Goal: Information Seeking & Learning: Learn about a topic

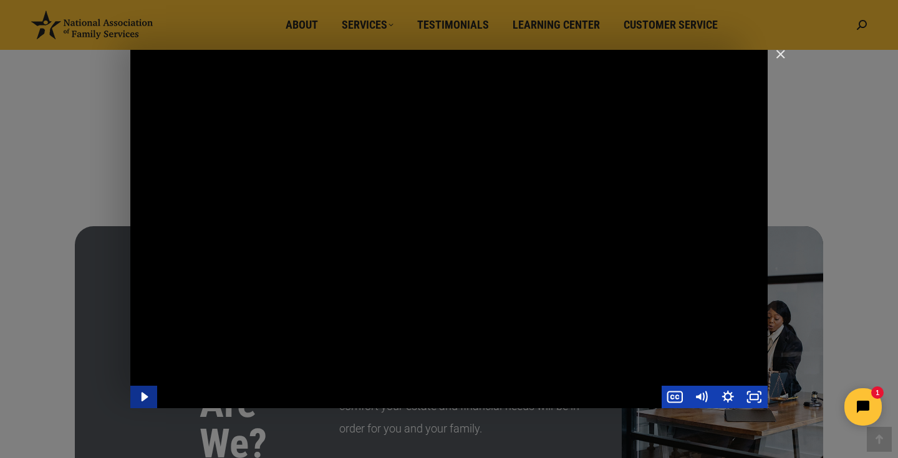
click at [149, 400] on icon "Play Video" at bounding box center [145, 397] width 27 height 22
click at [349, 240] on div "Main Video - Full Webinar (Emma) Landon V1.4" at bounding box center [448, 229] width 637 height 359
click at [468, 319] on div "Main Video - Full Webinar (Emma) Landon V1.4" at bounding box center [448, 229] width 637 height 359
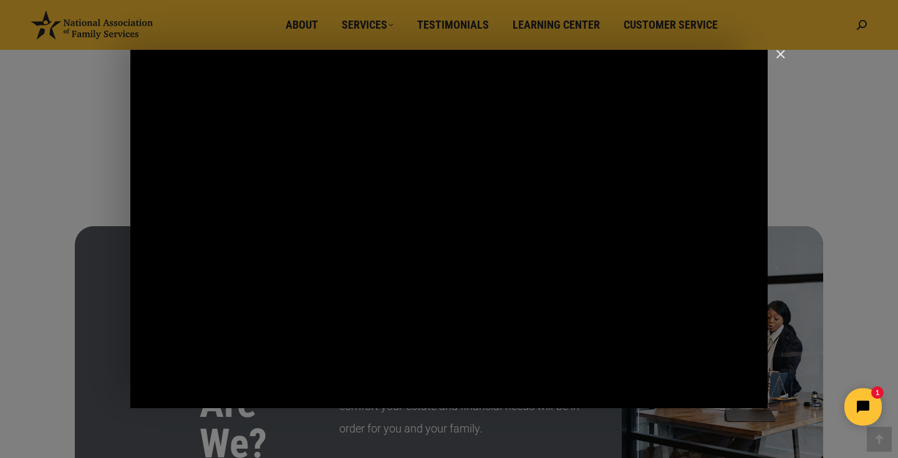
click at [442, 236] on div "Main Video - Full Webinar (Emma) Landon V1.4" at bounding box center [448, 229] width 637 height 359
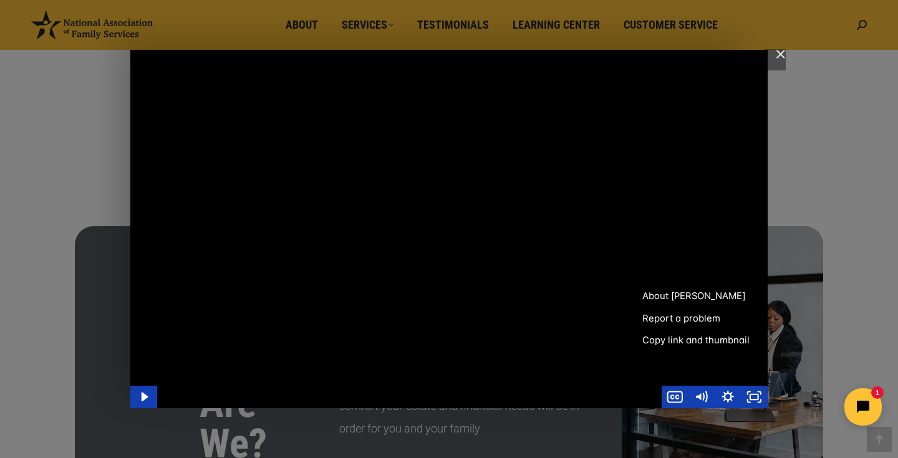
click at [561, 339] on div "Main Video - Full Webinar (Emma) Landon V1.4" at bounding box center [448, 229] width 637 height 359
click at [521, 405] on div "Main Video - Full Webinar (Emma) Landon V1.4" at bounding box center [409, 397] width 505 height 22
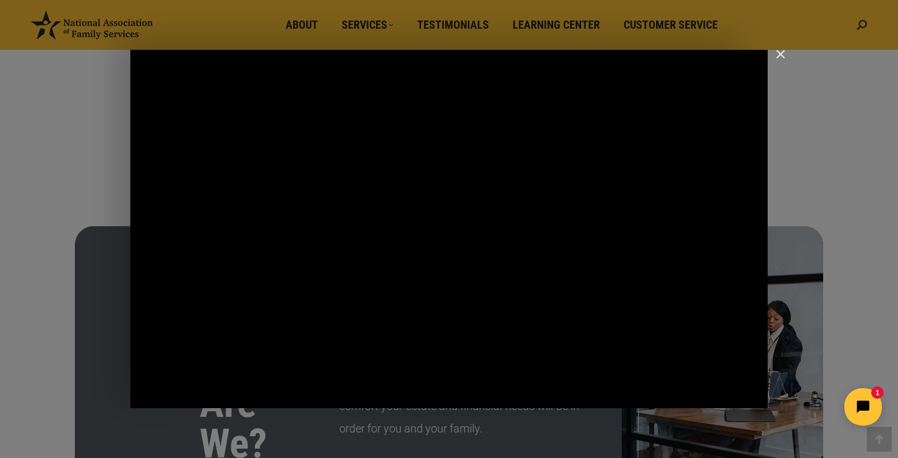
click at [492, 324] on div "Main Video - Full Webinar (Emma) Landon V1.4" at bounding box center [448, 229] width 637 height 359
click at [578, 183] on div "Main Video - Full Webinar (Emma) Landon V1.4" at bounding box center [448, 229] width 637 height 359
click at [553, 205] on div "Main Video - Full Webinar (Emma) Landon V1.4" at bounding box center [448, 229] width 637 height 359
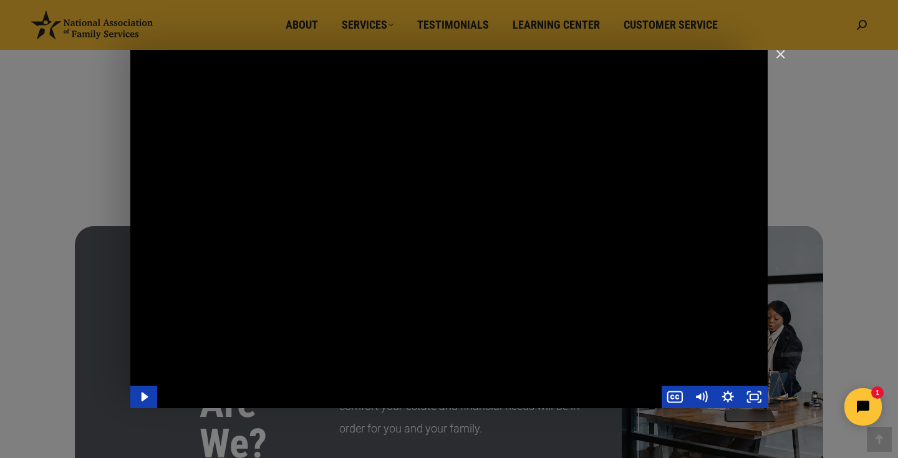
click at [525, 206] on div "Main Video - Full Webinar (Emma) Landon V1.4" at bounding box center [448, 229] width 637 height 359
click at [510, 126] on div "Main Video - Full Webinar (Emma) Landon V1.4" at bounding box center [448, 229] width 637 height 359
click at [419, 190] on div "Main Video - Full Webinar (Emma) Landon V1.4" at bounding box center [448, 229] width 637 height 359
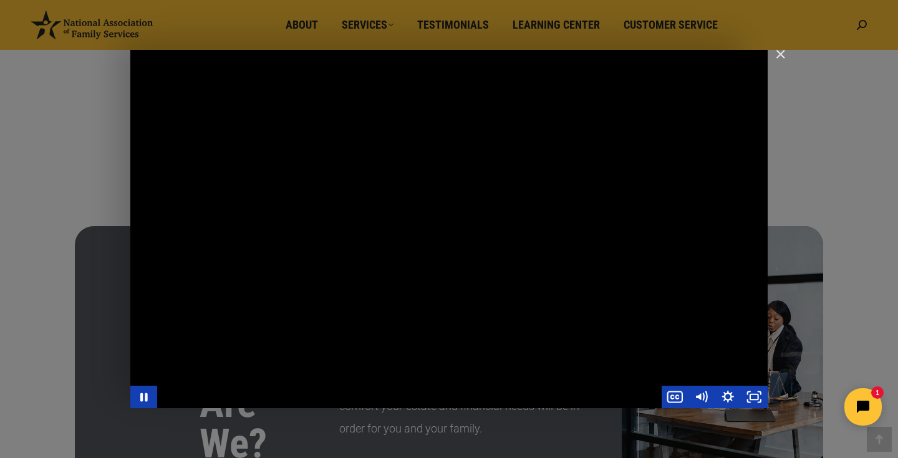
click at [419, 190] on div "Main Video - Full Webinar (Emma) Landon V1.4" at bounding box center [448, 229] width 637 height 359
click at [591, 176] on div "Main Video - Full Webinar (Emma) Landon V1.4" at bounding box center [448, 229] width 637 height 359
click at [518, 183] on div "Main Video - Full Webinar (Emma) Landon V1.4" at bounding box center [448, 229] width 637 height 359
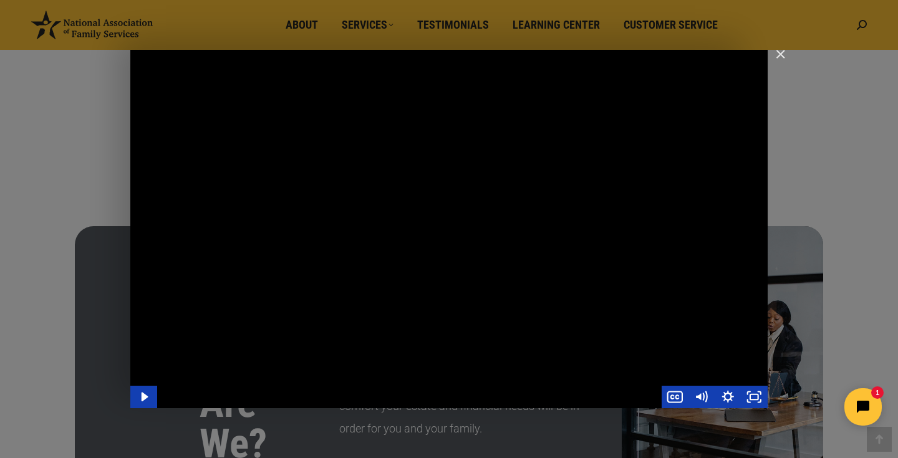
click at [518, 183] on div "Main Video - Full Webinar (Emma) Landon V1.4" at bounding box center [448, 229] width 637 height 359
click at [506, 200] on div "Main Video - Full Webinar (Emma) Landon V1.4" at bounding box center [448, 229] width 637 height 359
click at [563, 185] on div "Main Video - Full Webinar (Emma) Landon V1.4" at bounding box center [448, 229] width 637 height 359
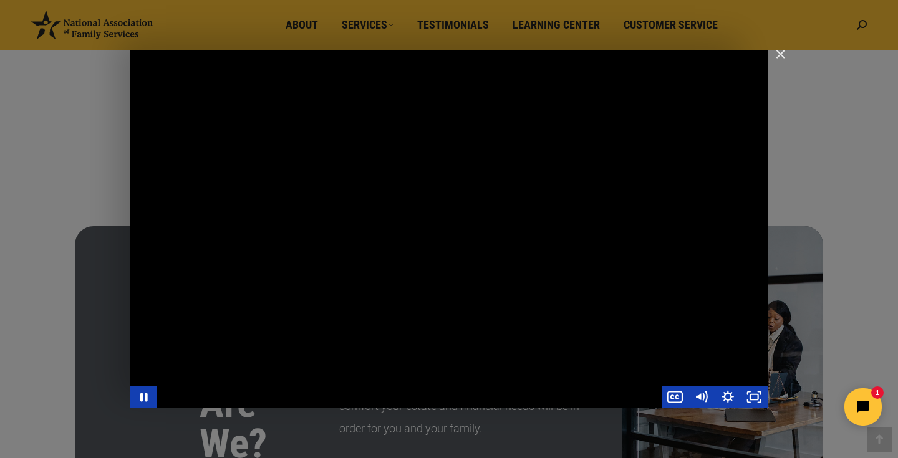
click at [563, 185] on div "Main Video - Full Webinar (Emma) Landon V1.4" at bounding box center [448, 229] width 637 height 359
click at [521, 206] on div "Main Video - Full Webinar (Emma) Landon V1.4" at bounding box center [448, 229] width 637 height 359
click at [496, 195] on div "Main Video - Full Webinar (Emma) Landon V1.4" at bounding box center [448, 229] width 637 height 359
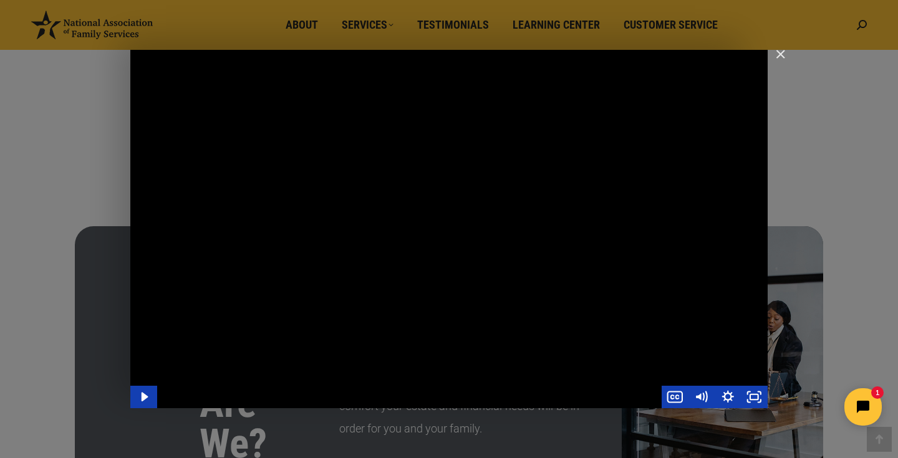
click at [496, 195] on div "Main Video - Full Webinar (Emma) Landon V1.4" at bounding box center [448, 229] width 637 height 359
click at [593, 146] on div "Main Video - Full Webinar (Emma) Landon V1.4" at bounding box center [448, 229] width 637 height 359
click at [506, 200] on div "Main Video - Full Webinar (Emma) Landon V1.4" at bounding box center [448, 229] width 637 height 359
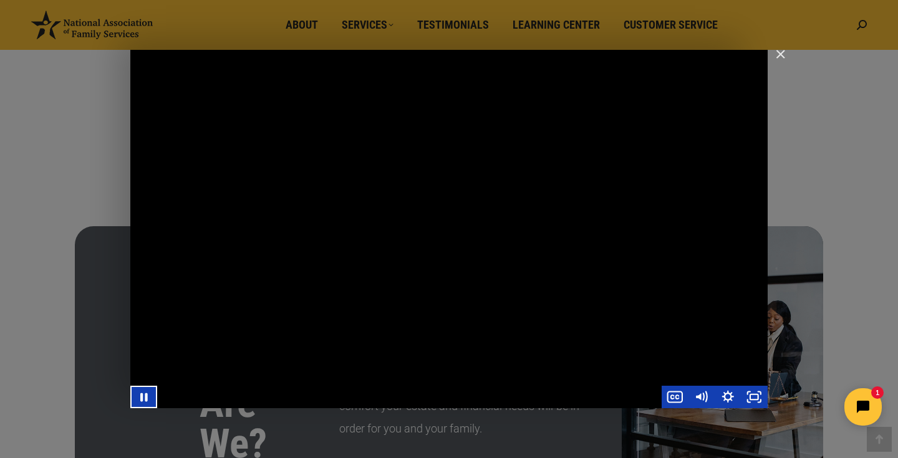
click at [604, 120] on div "Main Video - Full Webinar (Emma) Landon V1.4" at bounding box center [448, 229] width 637 height 359
click at [554, 170] on div "Main Video - Full Webinar (Emma) Landon V1.4" at bounding box center [448, 229] width 637 height 359
click at [778, 54] on img "Close" at bounding box center [775, 59] width 21 height 21
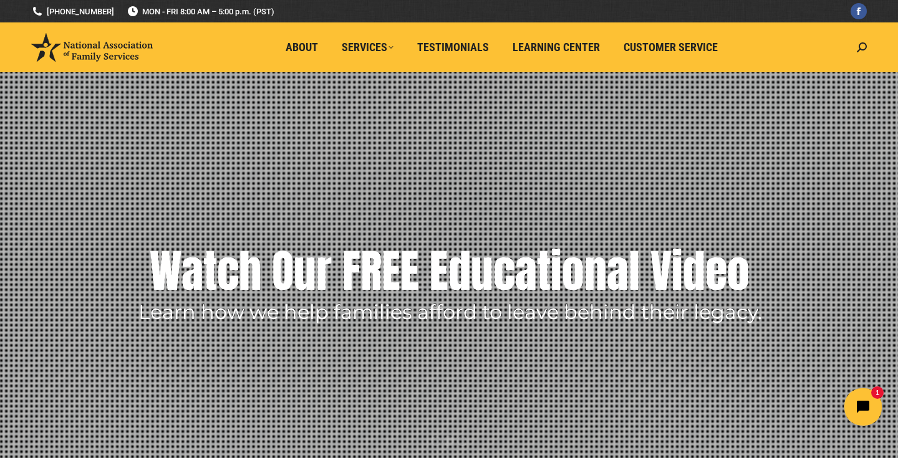
click at [498, 269] on rs-layer "Watch Our FREE Educational Video" at bounding box center [450, 271] width 600 height 62
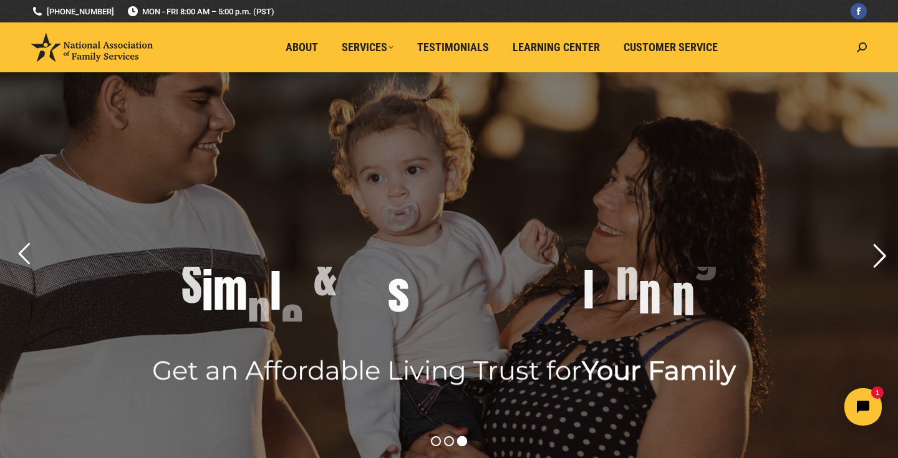
click at [874, 251] on rs-arrow at bounding box center [879, 256] width 31 height 31
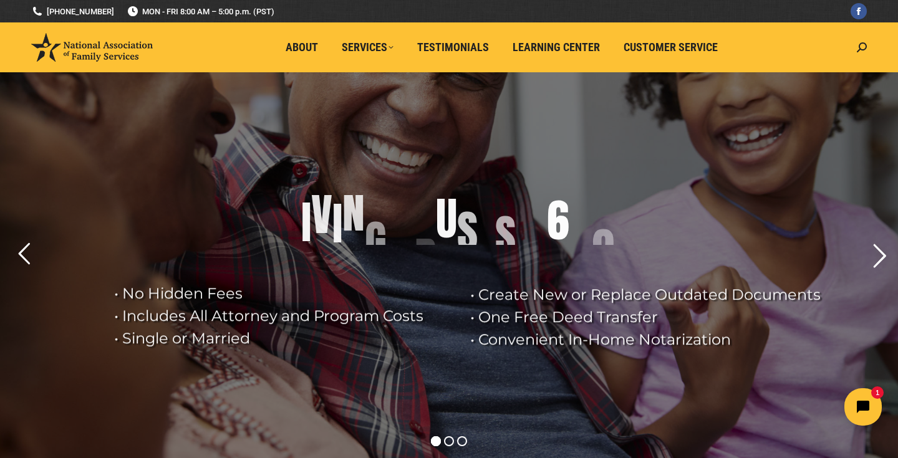
click at [874, 251] on rs-arrow at bounding box center [879, 256] width 31 height 31
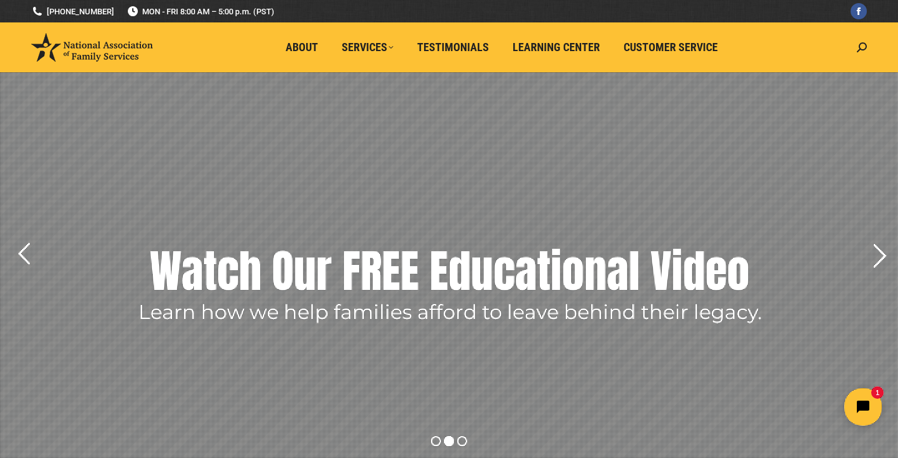
click at [874, 251] on rs-arrow at bounding box center [879, 256] width 31 height 31
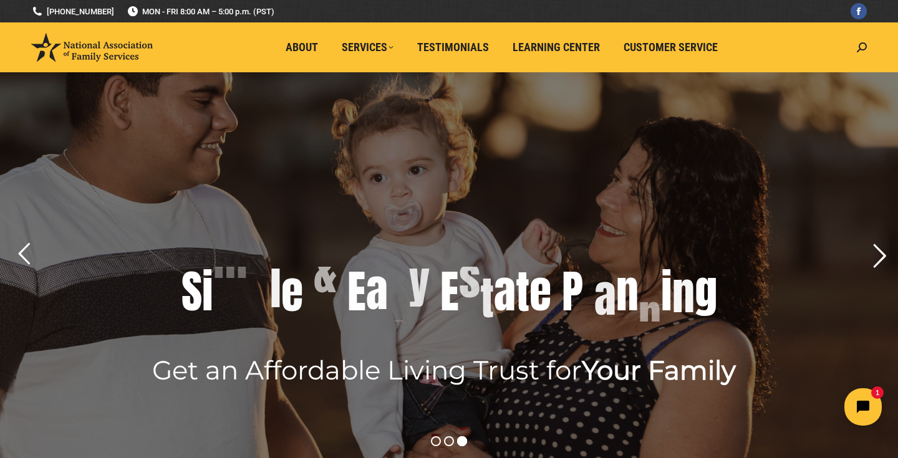
click at [874, 251] on rs-arrow at bounding box center [879, 256] width 31 height 31
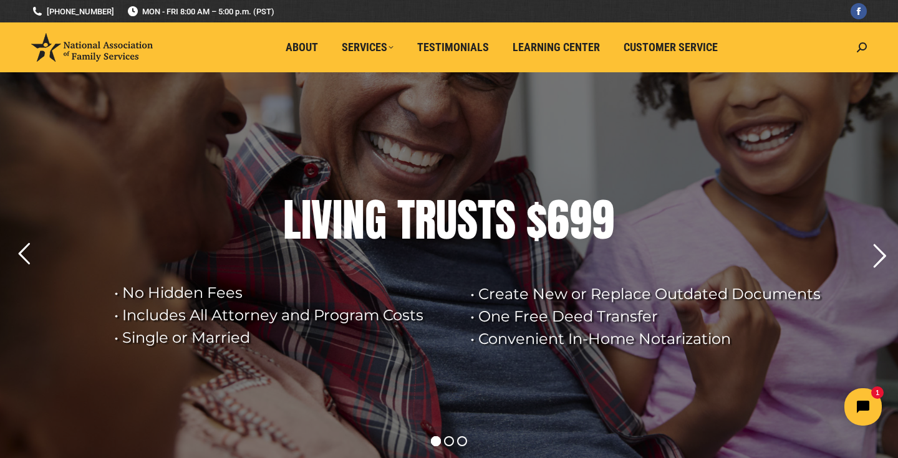
click at [874, 251] on rs-arrow at bounding box center [879, 256] width 31 height 31
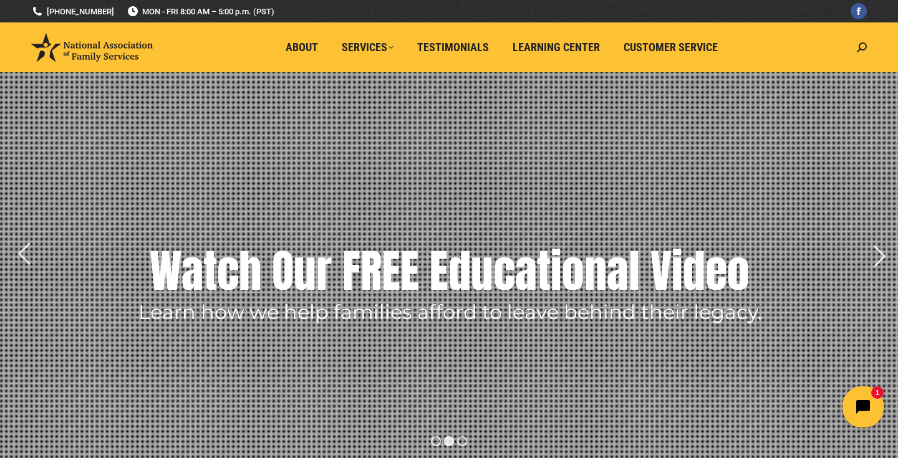
click at [865, 400] on icon "Open chat widget" at bounding box center [870, 407] width 19 height 19
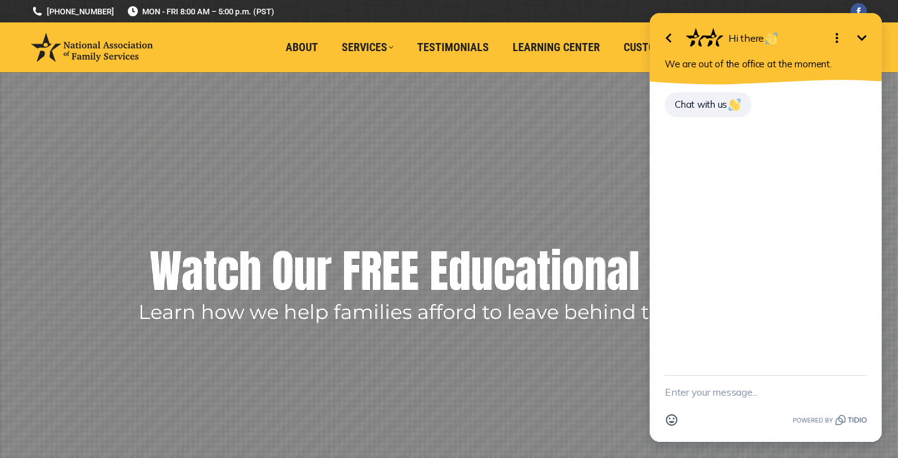
click at [861, 30] on button "Minimize" at bounding box center [862, 38] width 25 height 25
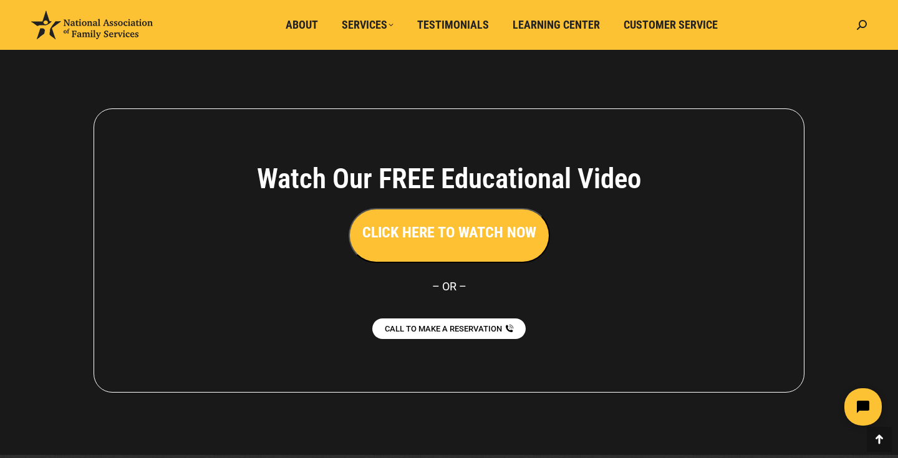
scroll to position [2790, 0]
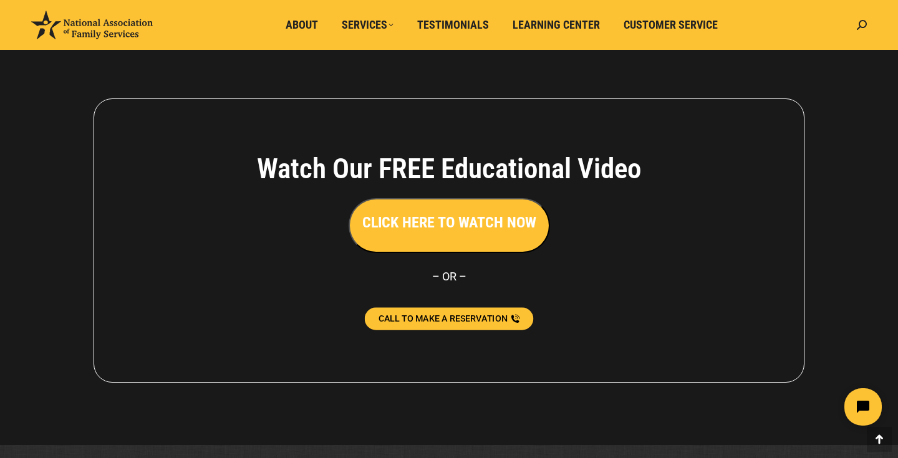
click at [457, 321] on span "CALL TO MAKE A RESERVATION" at bounding box center [443, 318] width 129 height 9
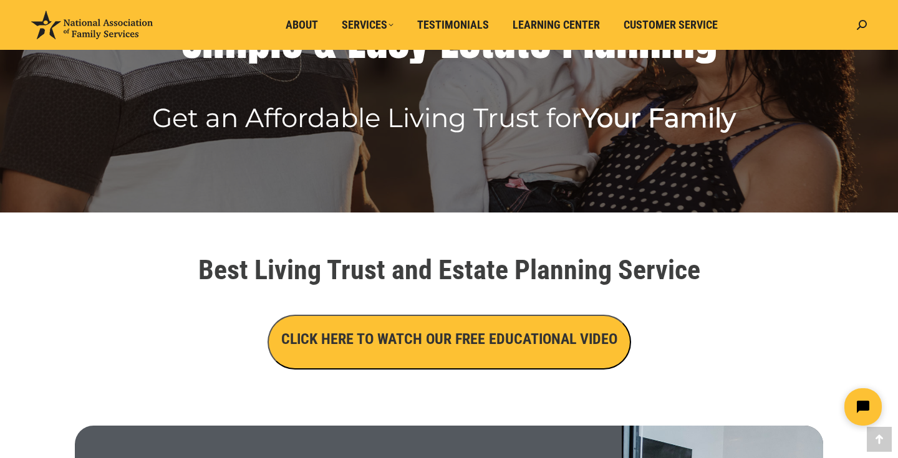
scroll to position [0, 0]
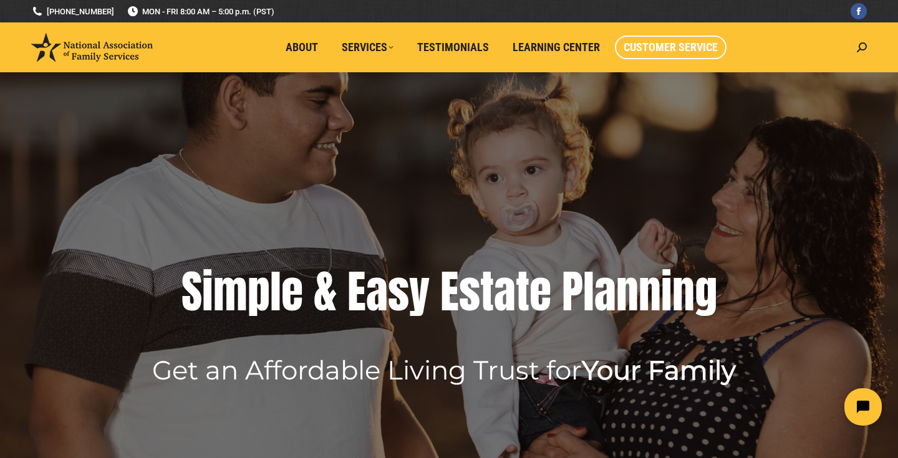
click at [679, 51] on span "Customer Service" at bounding box center [671, 48] width 94 height 14
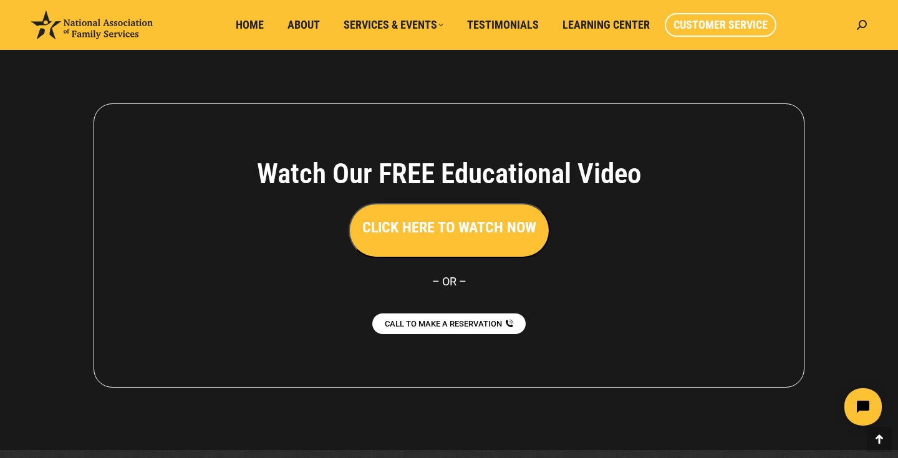
scroll to position [1165, 0]
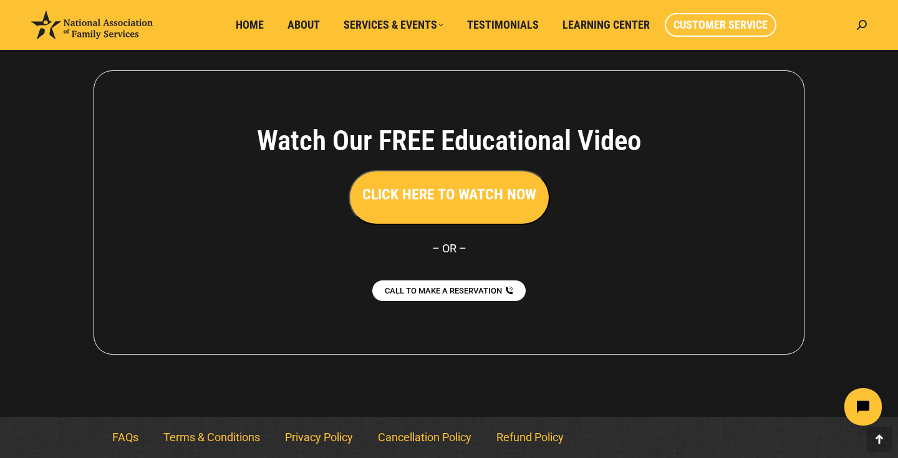
click at [439, 211] on button "CLICK HERE TO WATCH NOW" at bounding box center [449, 197] width 201 height 55
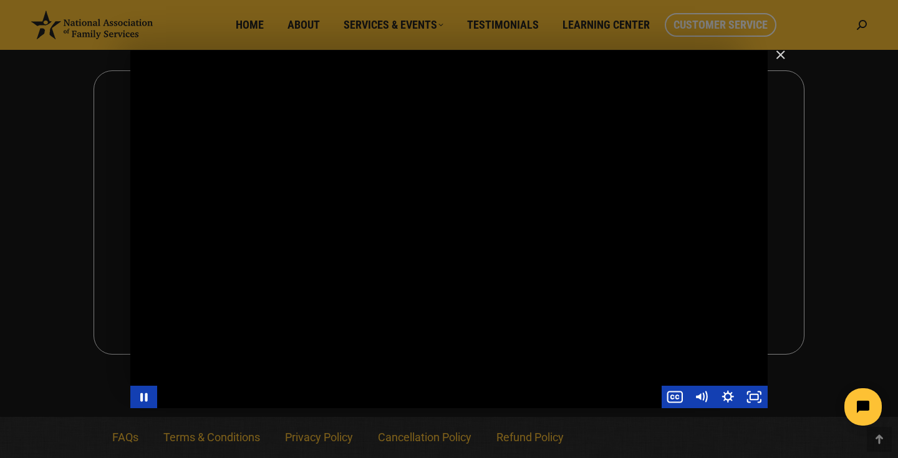
click at [756, 93] on div "Main Video - Full Webinar (Emma) Landon V1.4" at bounding box center [448, 230] width 637 height 359
click at [779, 54] on img "Close" at bounding box center [775, 60] width 21 height 21
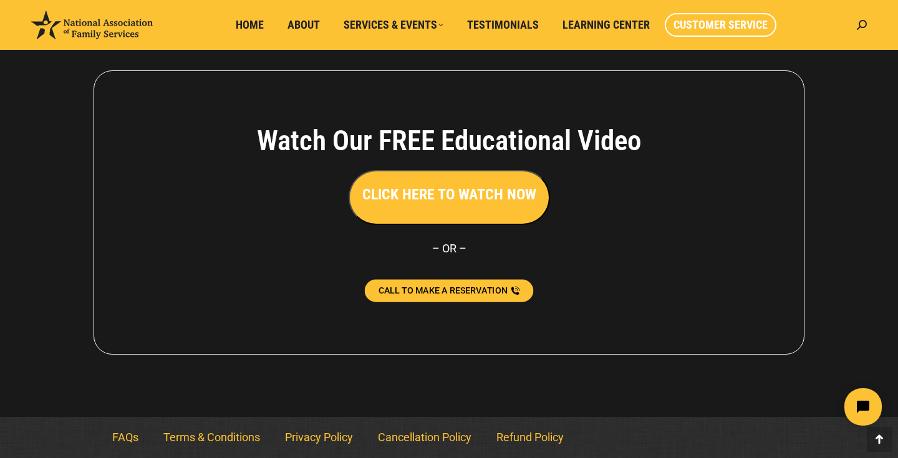
click at [457, 298] on link "CALL TO MAKE A RESERVATION" at bounding box center [449, 291] width 169 height 22
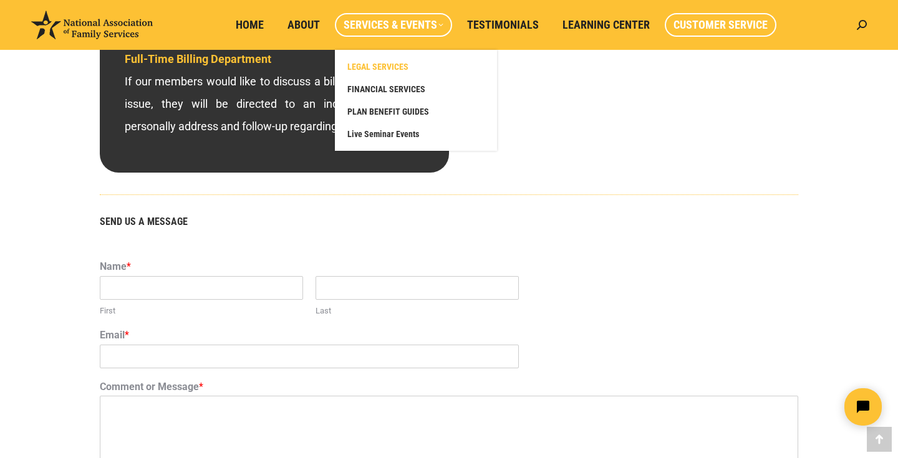
scroll to position [643, 0]
click at [404, 62] on span "LEGAL SERVICES" at bounding box center [377, 66] width 61 height 11
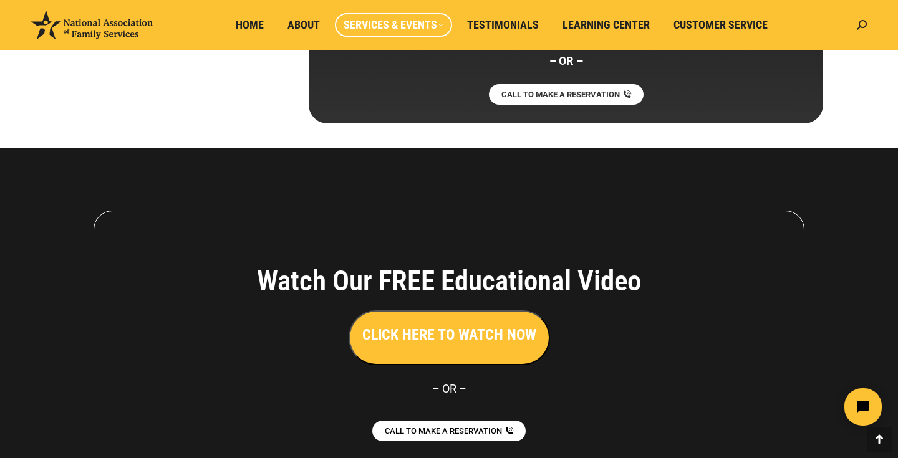
scroll to position [7014, 0]
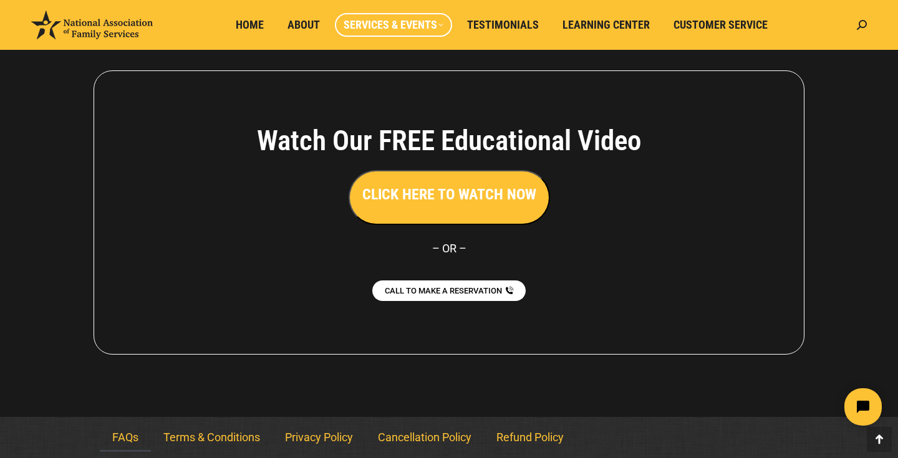
click at [128, 432] on link "FAQs" at bounding box center [125, 438] width 51 height 29
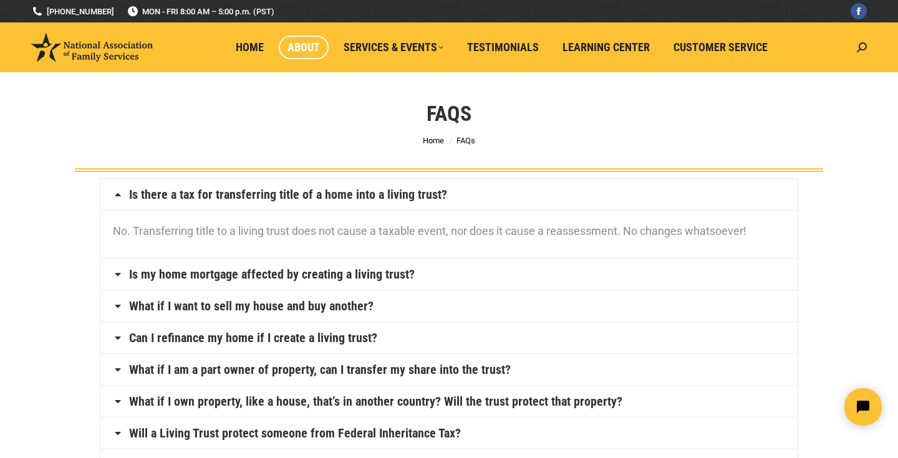
click at [302, 48] on span "About" at bounding box center [304, 48] width 32 height 14
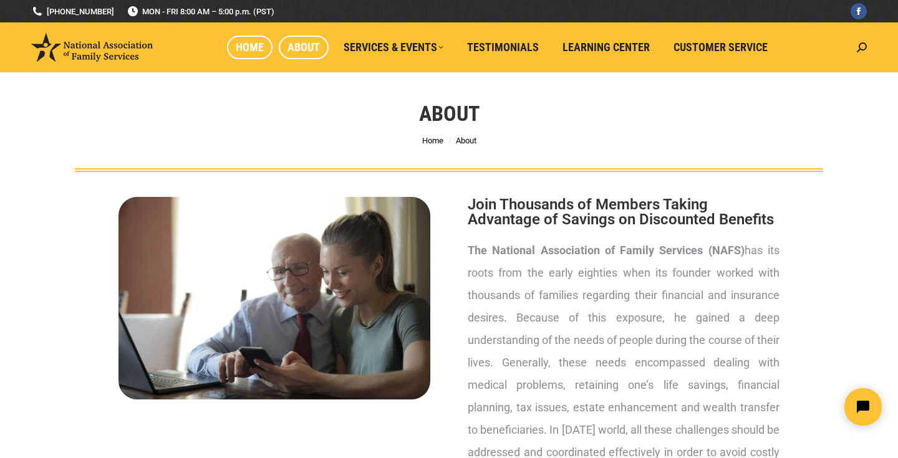
click at [262, 46] on span "Home" at bounding box center [250, 48] width 28 height 14
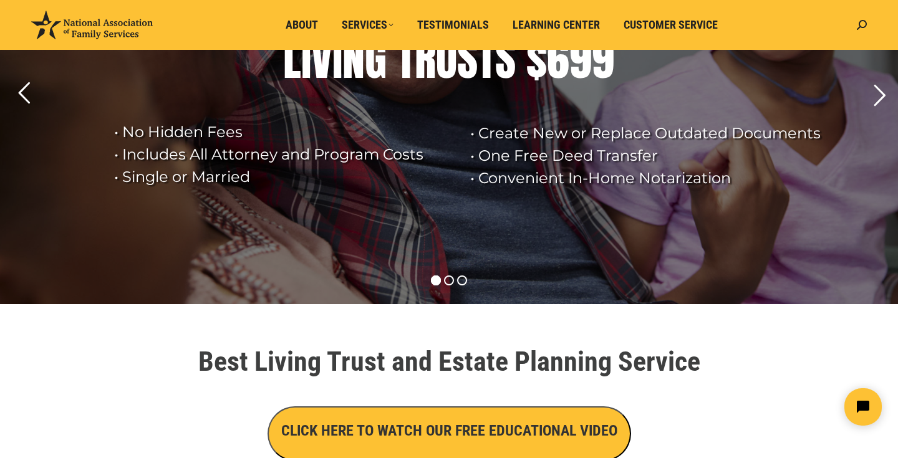
scroll to position [162, 0]
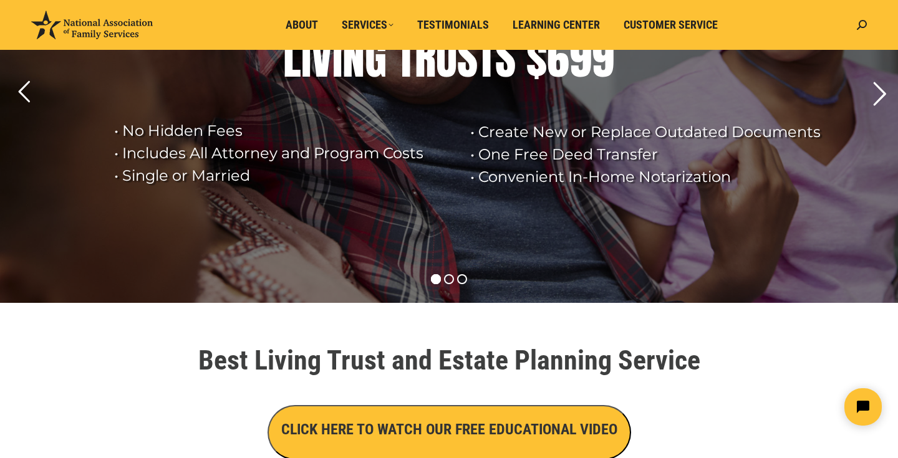
click at [876, 103] on rs-arrow at bounding box center [879, 94] width 31 height 31
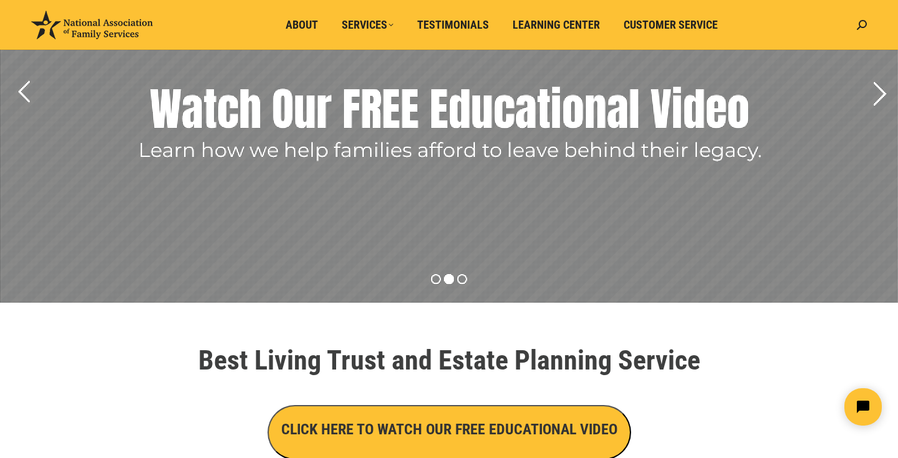
click at [876, 103] on rs-arrow at bounding box center [879, 94] width 31 height 31
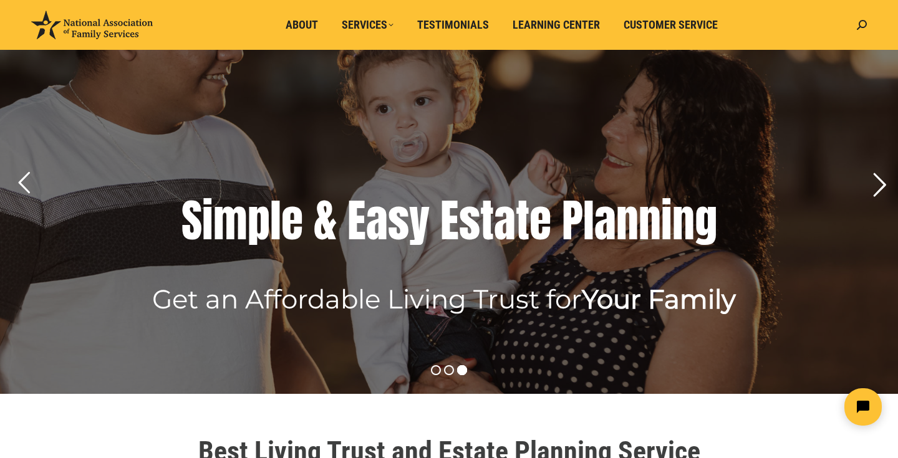
scroll to position [53, 0]
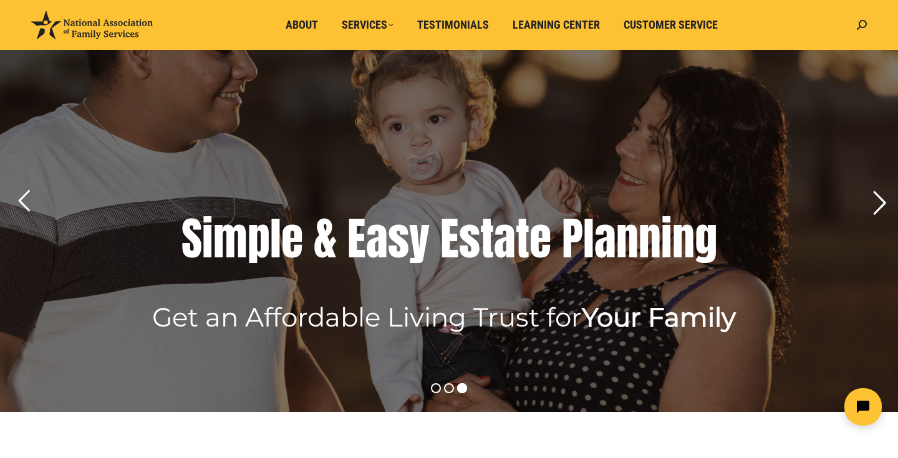
click at [881, 198] on rs-arrow at bounding box center [879, 203] width 31 height 31
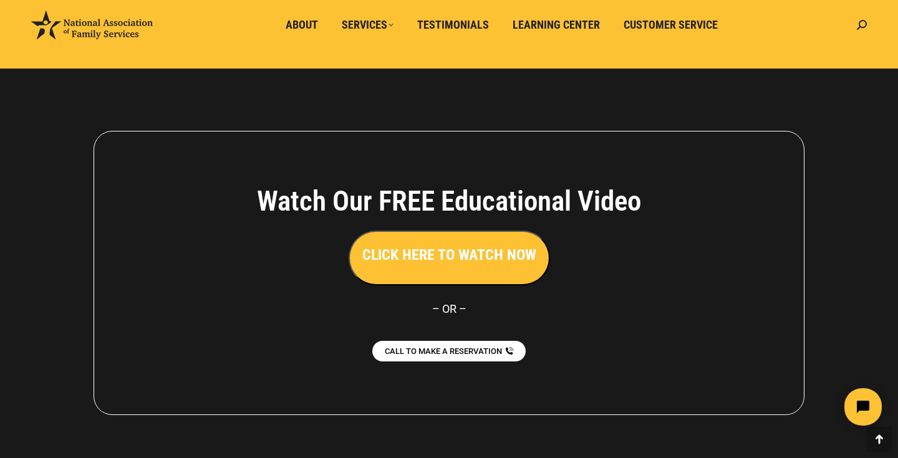
scroll to position [2818, 0]
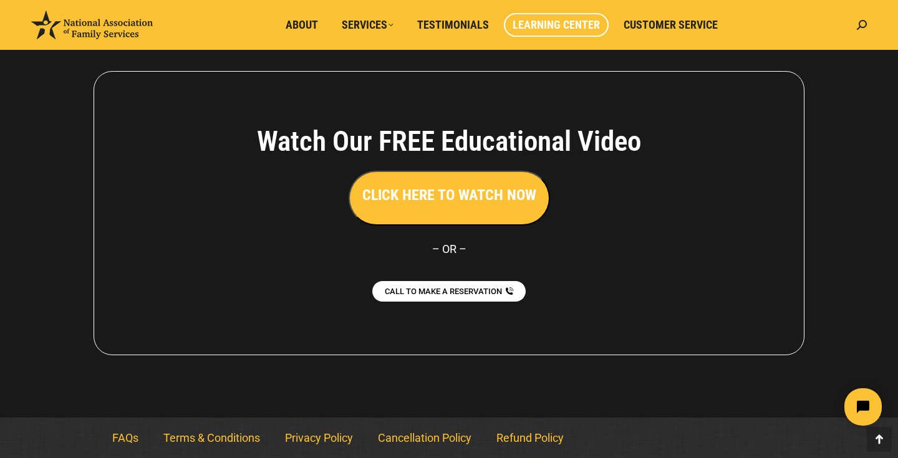
click at [549, 30] on span "Learning Center" at bounding box center [556, 25] width 87 height 14
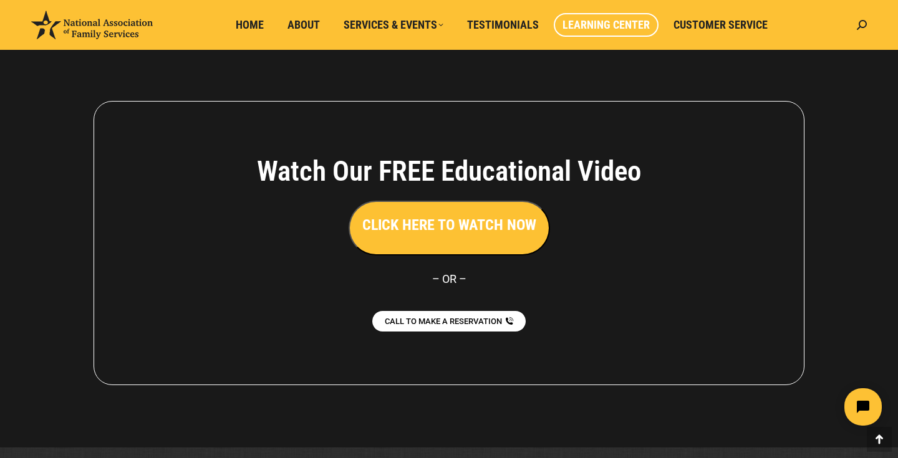
scroll to position [1600, 0]
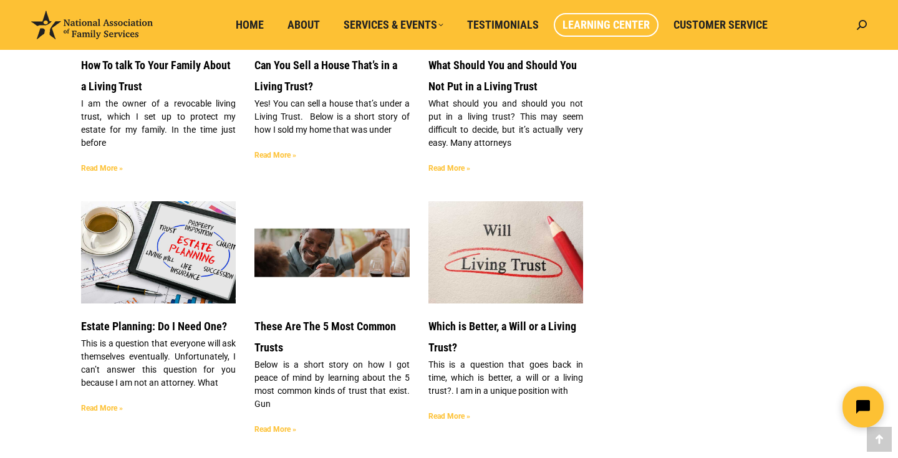
click at [870, 407] on icon "Open chat widget" at bounding box center [870, 407] width 19 height 19
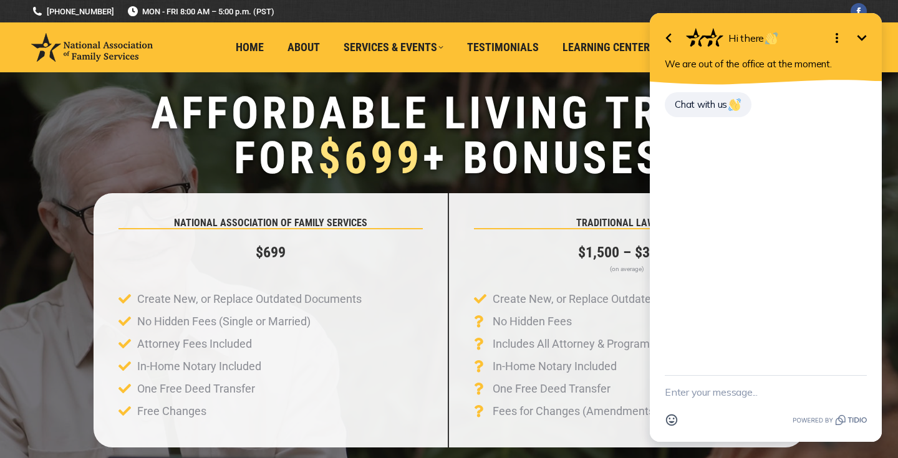
click at [870, 35] on button "Minimize" at bounding box center [862, 38] width 25 height 25
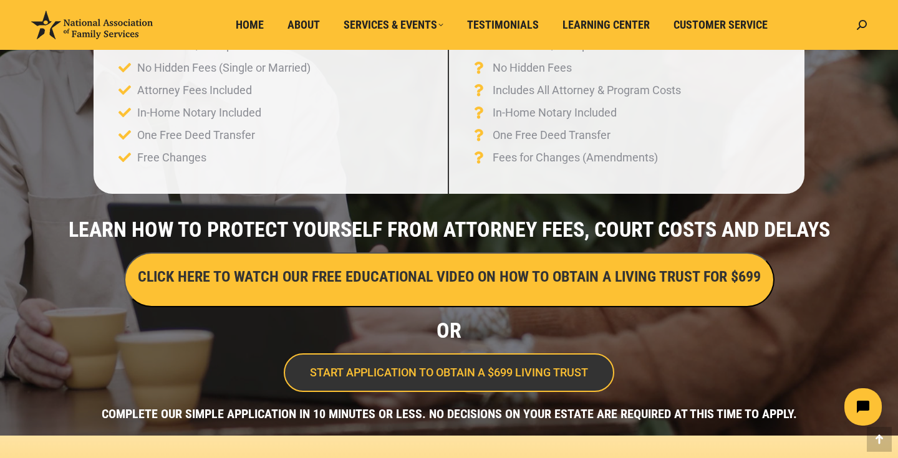
scroll to position [255, 0]
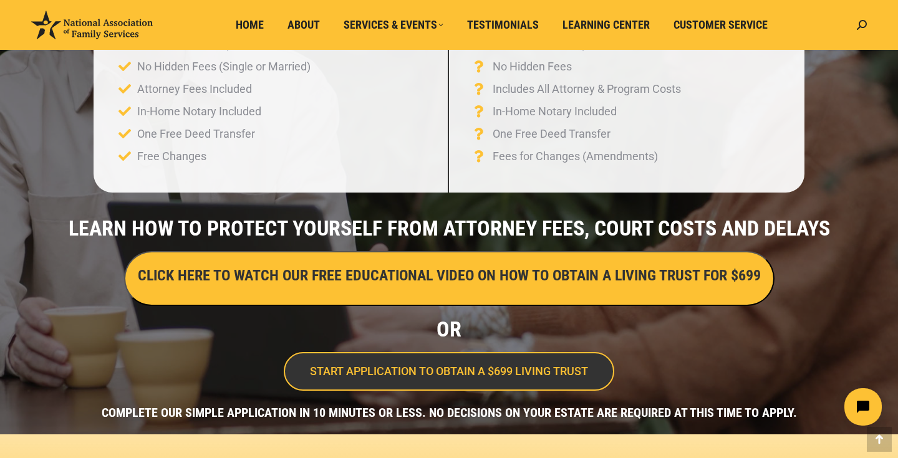
click at [392, 374] on span "START APPLICATION TO OBTAIN A $699 LIVING TRUST" at bounding box center [449, 371] width 278 height 11
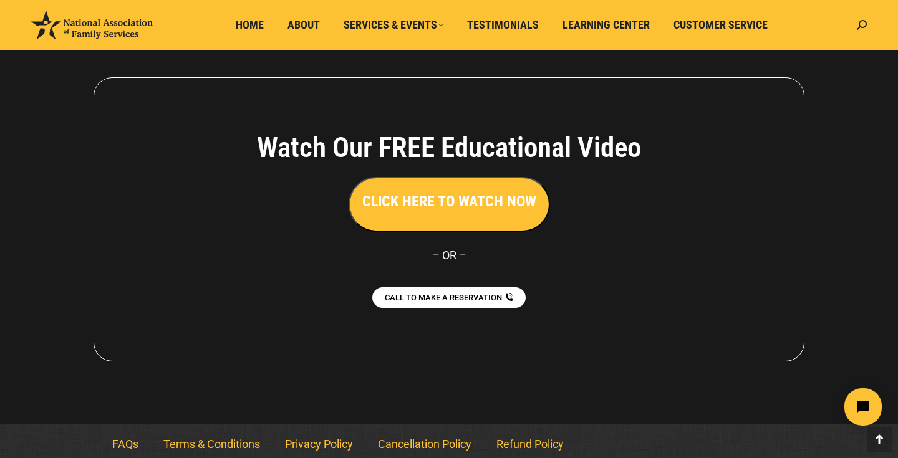
scroll to position [2312, 0]
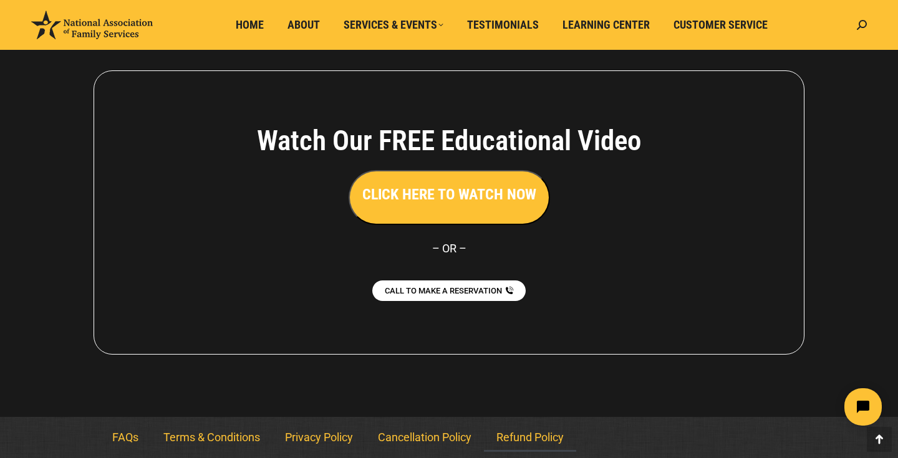
click at [516, 437] on link "Refund Policy" at bounding box center [530, 438] width 92 height 29
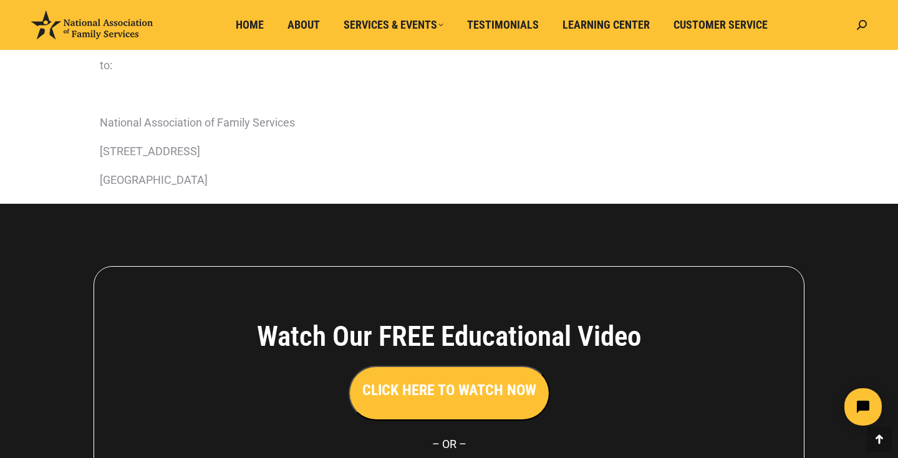
scroll to position [621, 0]
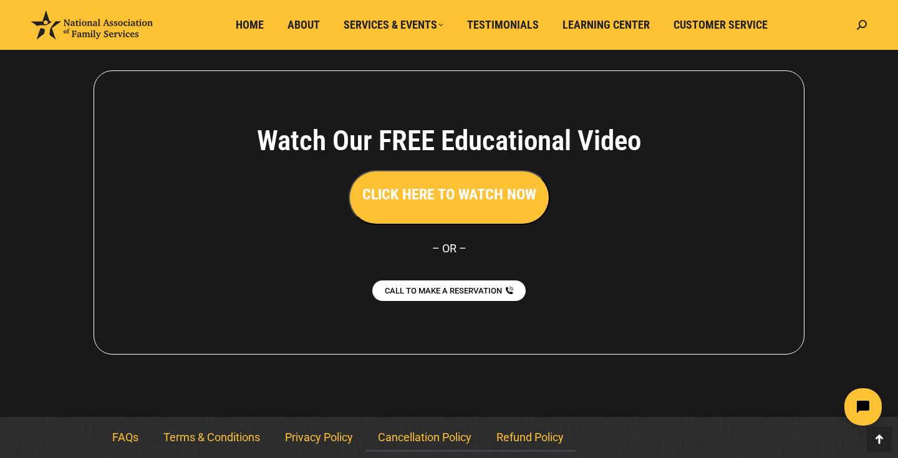
click at [411, 437] on link "Cancellation Policy" at bounding box center [425, 438] width 119 height 29
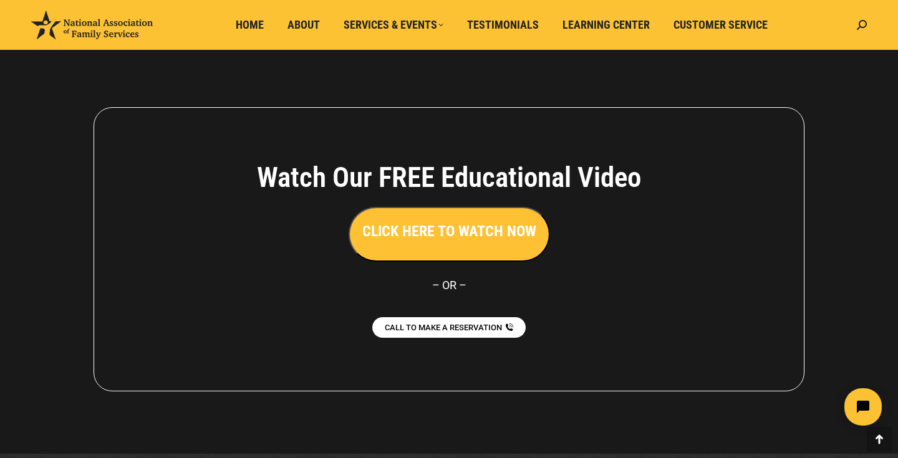
scroll to position [651, 0]
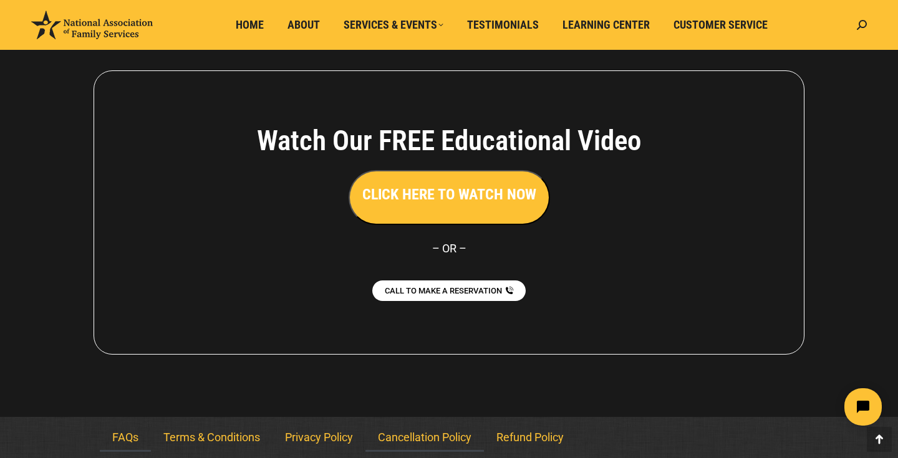
click at [113, 437] on link "FAQs" at bounding box center [125, 438] width 51 height 29
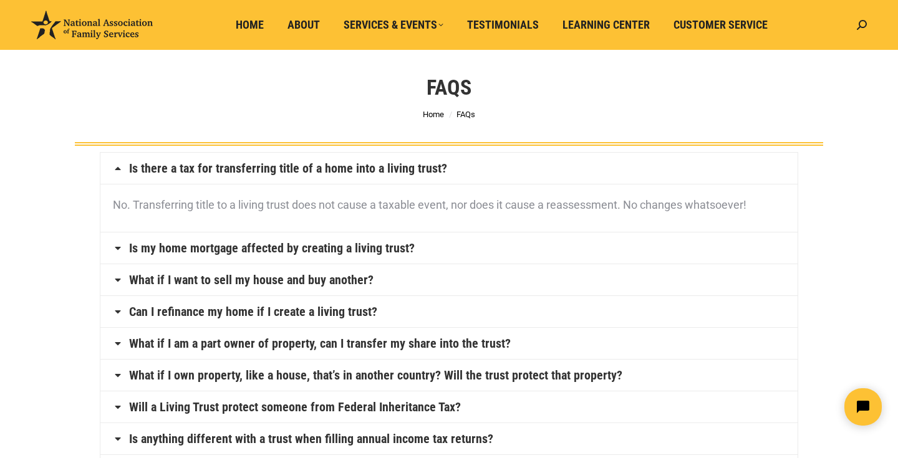
scroll to position [34, 0]
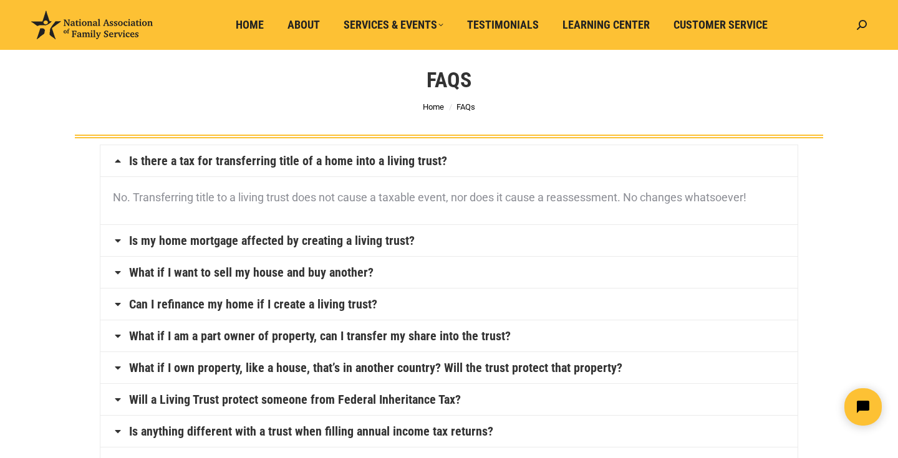
click at [235, 274] on link "What if I want to sell my house and buy another?" at bounding box center [251, 272] width 245 height 12
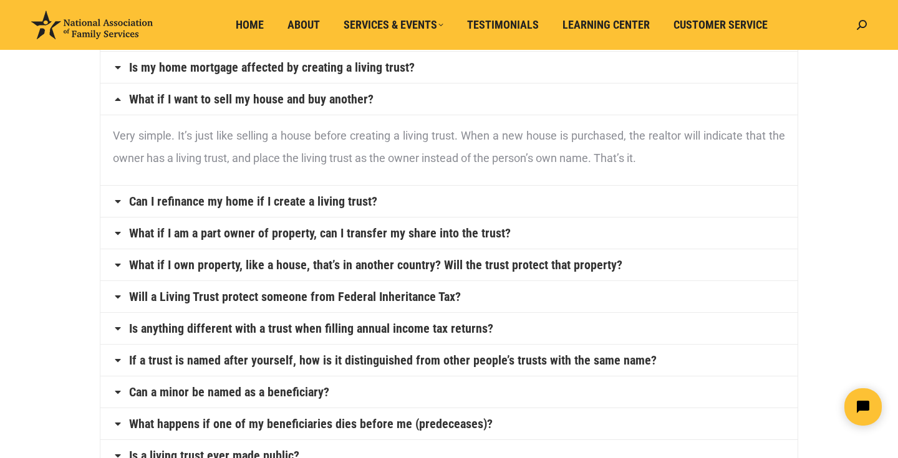
scroll to position [163, 0]
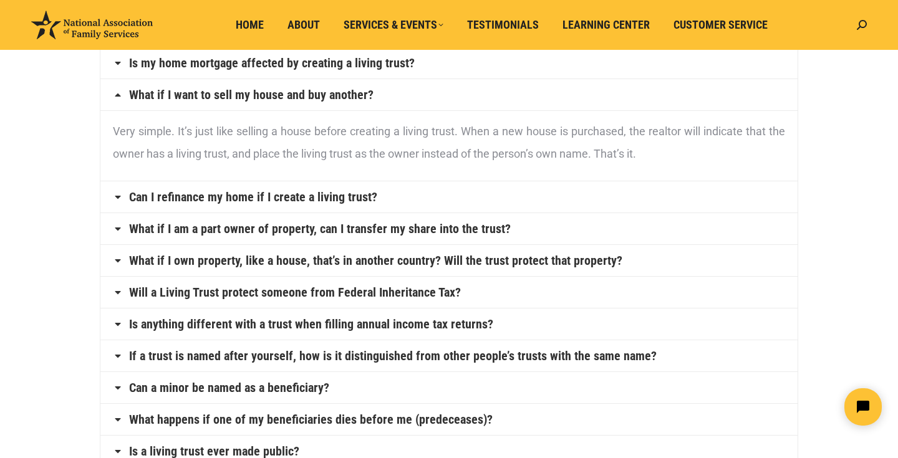
click at [480, 237] on h4 "What if I am a part owner of property, can I transfer my share into the trust?" at bounding box center [448, 228] width 697 height 31
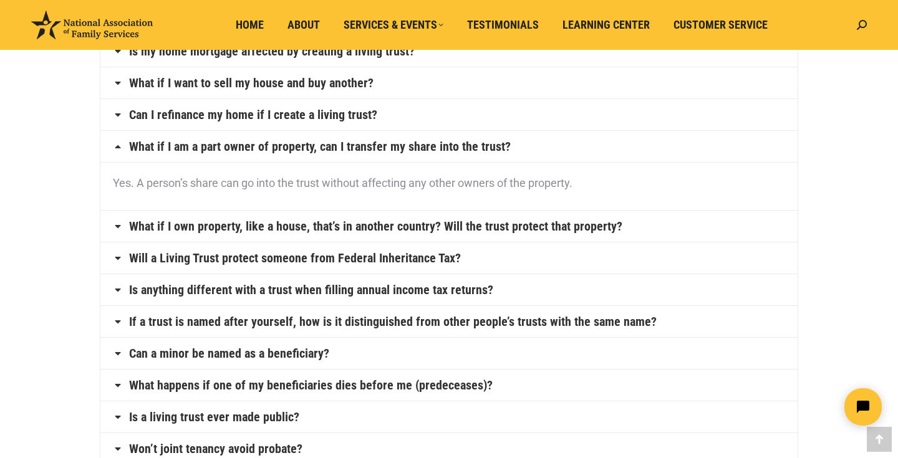
scroll to position [180, 0]
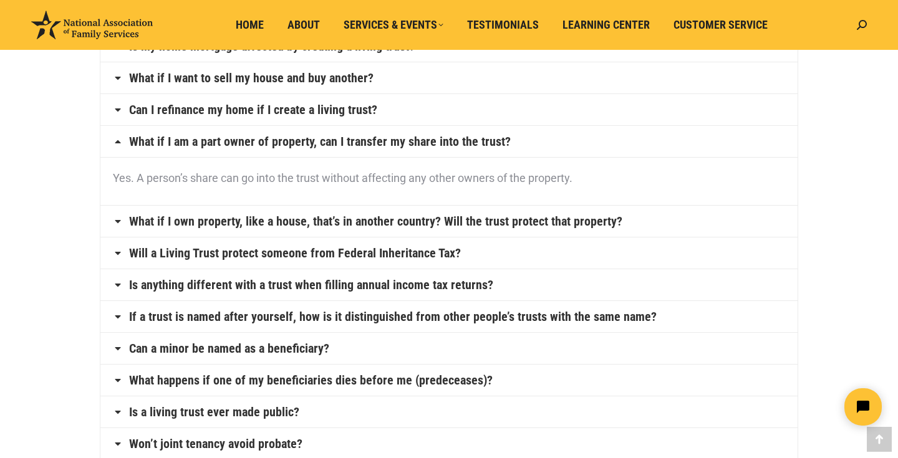
click at [475, 231] on h4 "What if I own property, like a house, that’s in another country? Will the trust…" at bounding box center [448, 221] width 697 height 31
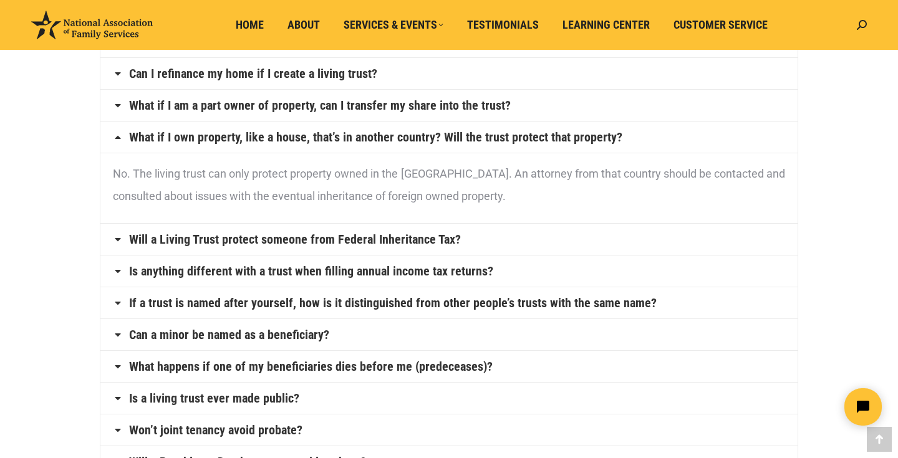
scroll to position [219, 0]
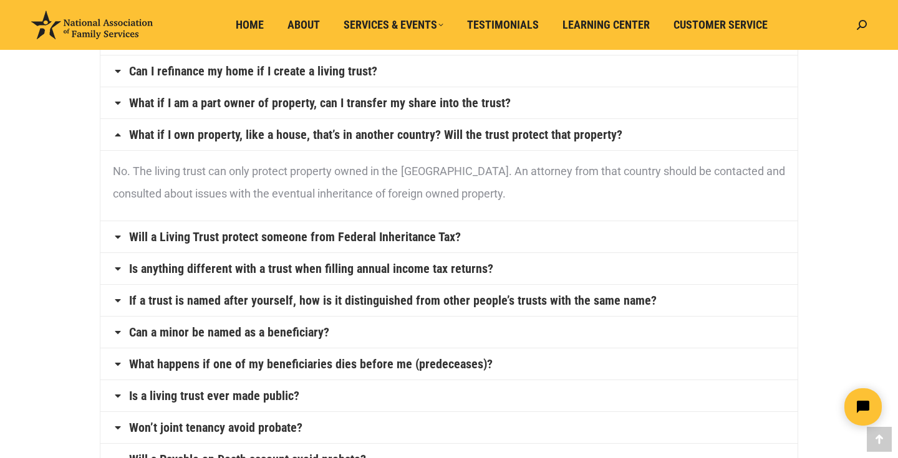
click at [457, 240] on h4 "Will a Living Trust protect someone from Federal Inheritance Tax?" at bounding box center [448, 236] width 697 height 31
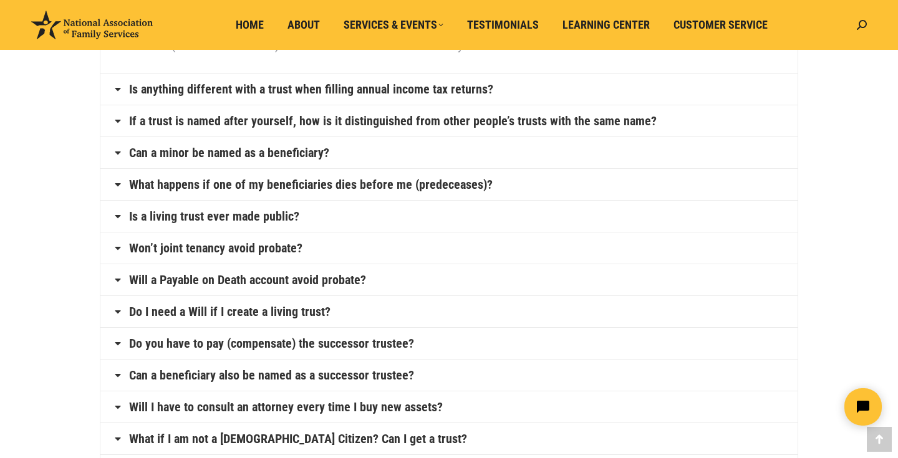
scroll to position [399, 0]
click at [629, 179] on h4 "What happens if one of my beneficiaries dies before me (predeceases)?" at bounding box center [448, 183] width 697 height 31
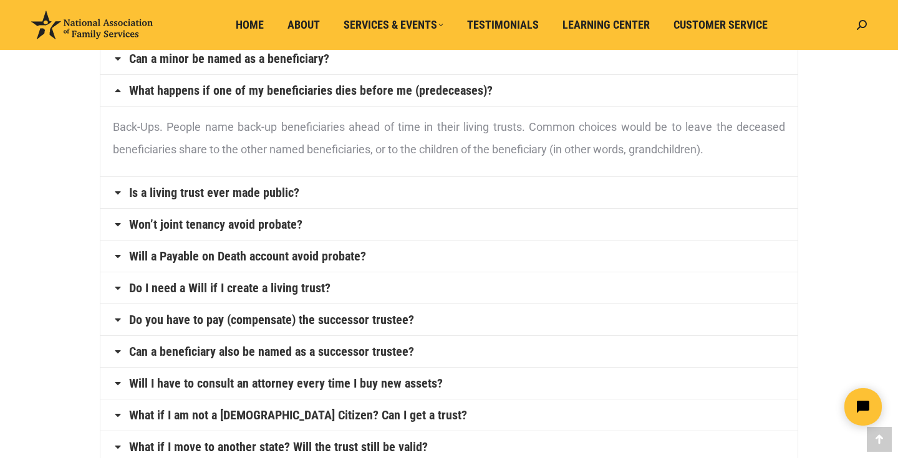
scroll to position [425, 0]
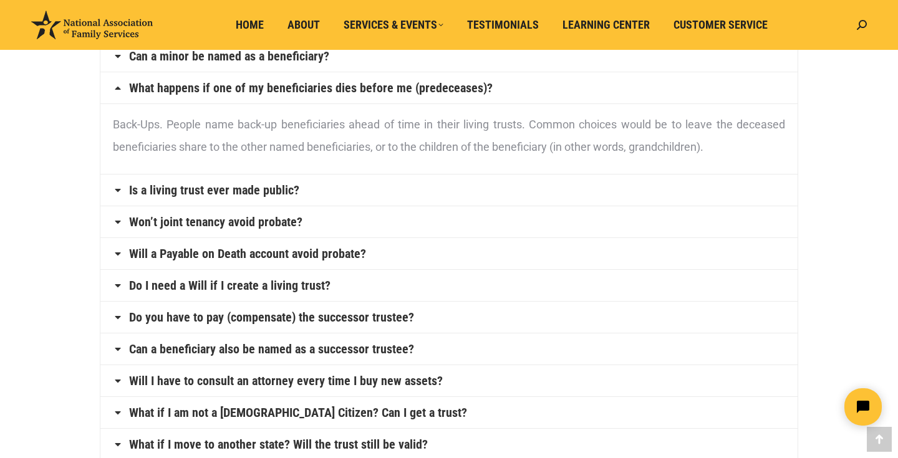
click at [629, 178] on h4 "Is a living trust ever made public?" at bounding box center [448, 190] width 697 height 31
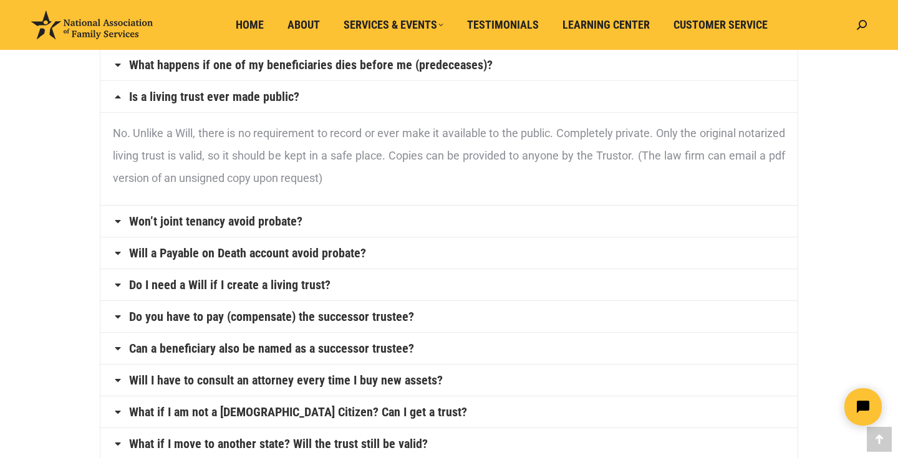
scroll to position [450, 0]
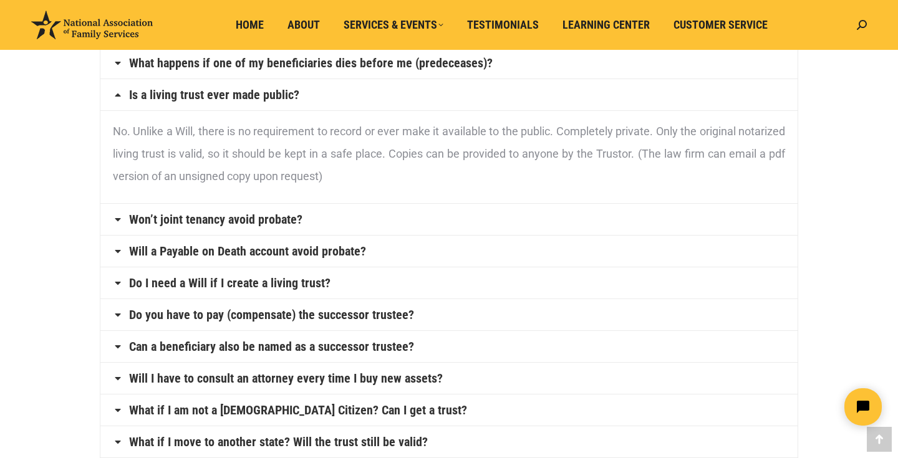
click at [624, 209] on h4 "Won’t joint tenancy avoid probate?" at bounding box center [448, 219] width 697 height 31
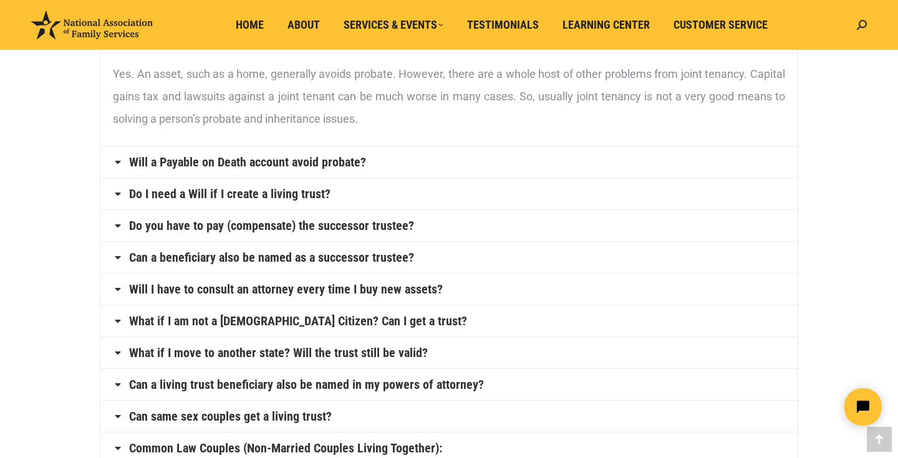
scroll to position [543, 0]
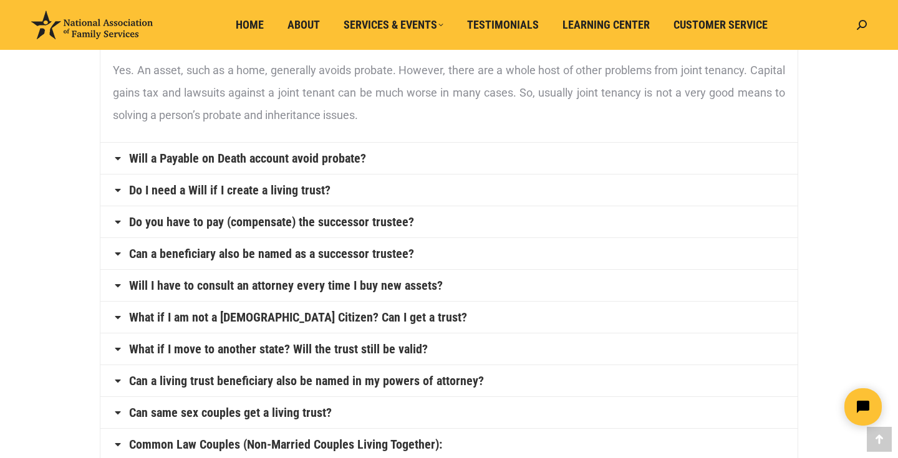
click at [626, 206] on h4 "Do you have to pay (compensate) the successor trustee?" at bounding box center [448, 221] width 697 height 31
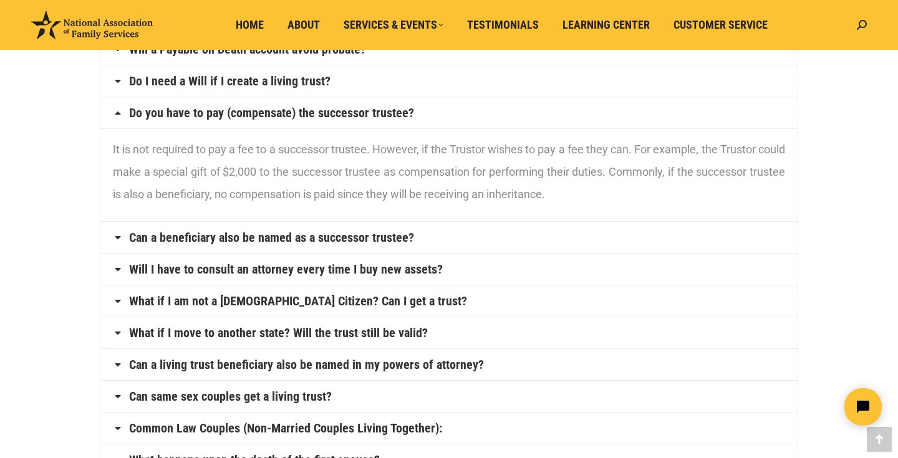
scroll to position [560, 0]
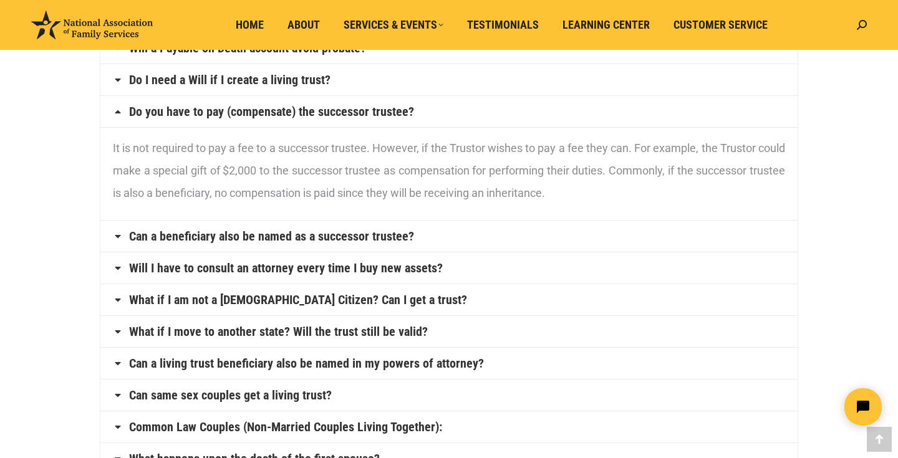
click at [631, 237] on h4 "Can a beneficiary also be named as a successor trustee?" at bounding box center [448, 236] width 697 height 31
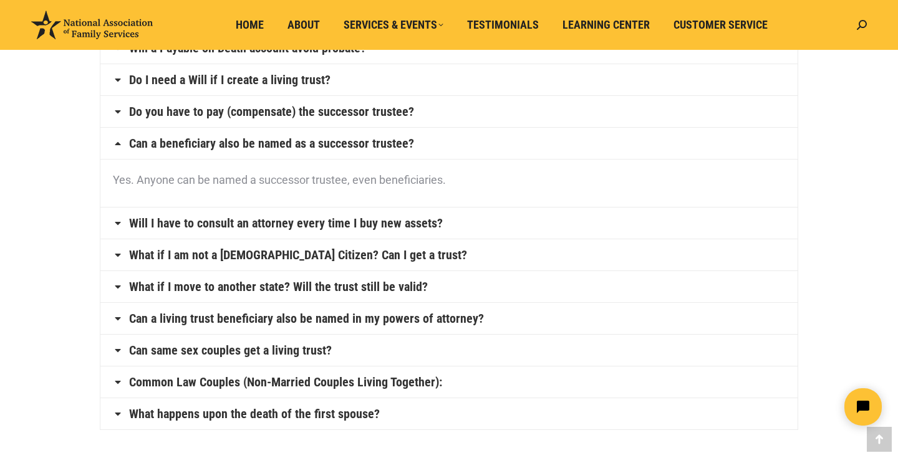
click at [579, 226] on h4 "Will I have to consult an attorney every time I buy new assets?" at bounding box center [448, 223] width 697 height 31
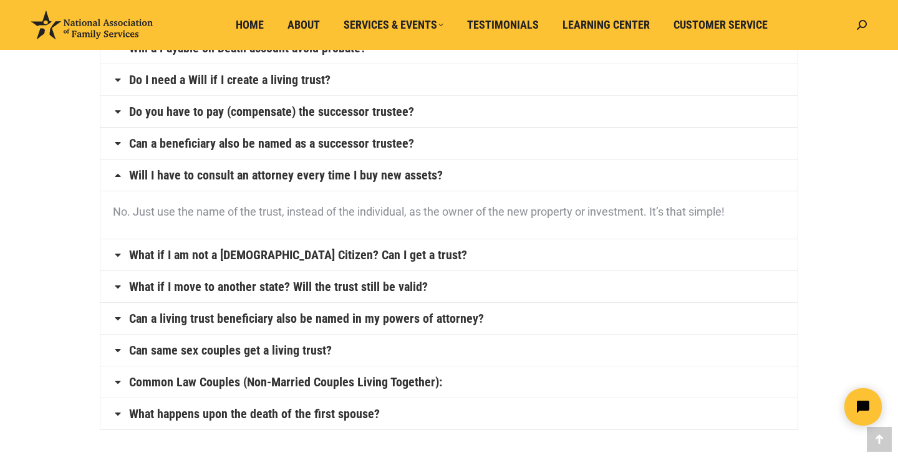
click at [552, 253] on h4 "What if I am not a U.S. Citizen? Can I get a trust?" at bounding box center [448, 255] width 697 height 31
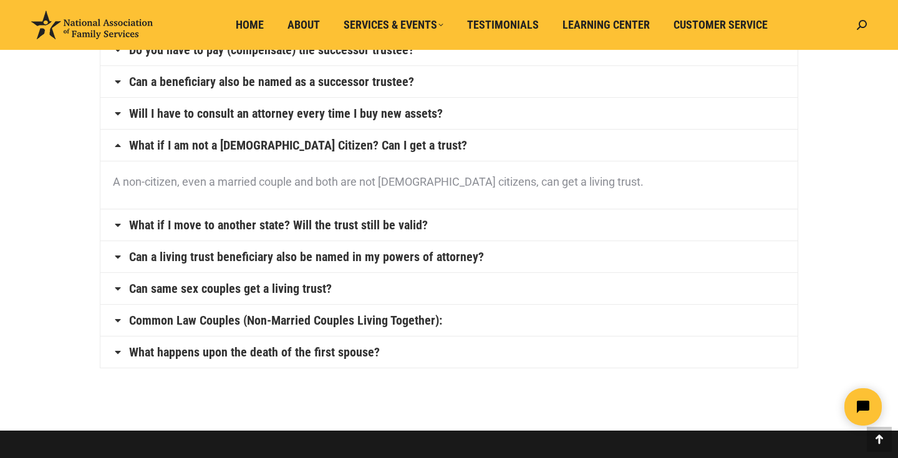
scroll to position [624, 0]
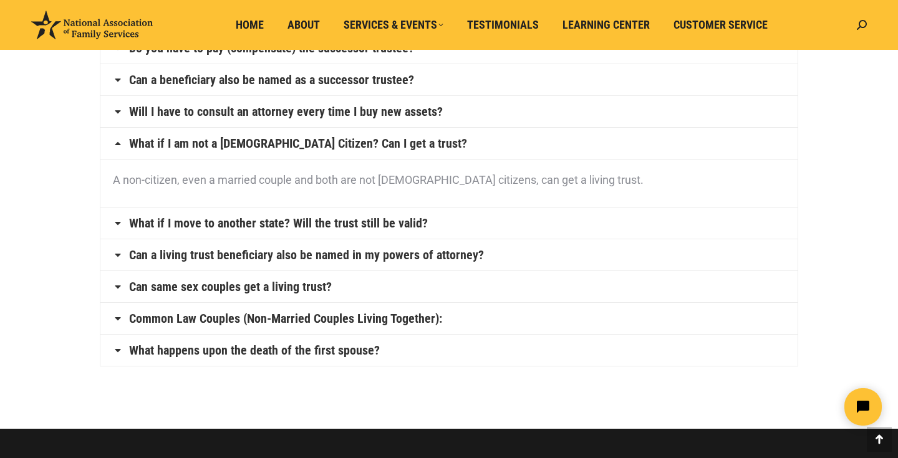
click at [530, 221] on h4 "What if I move to another state? Will the trust still be valid?" at bounding box center [448, 223] width 697 height 31
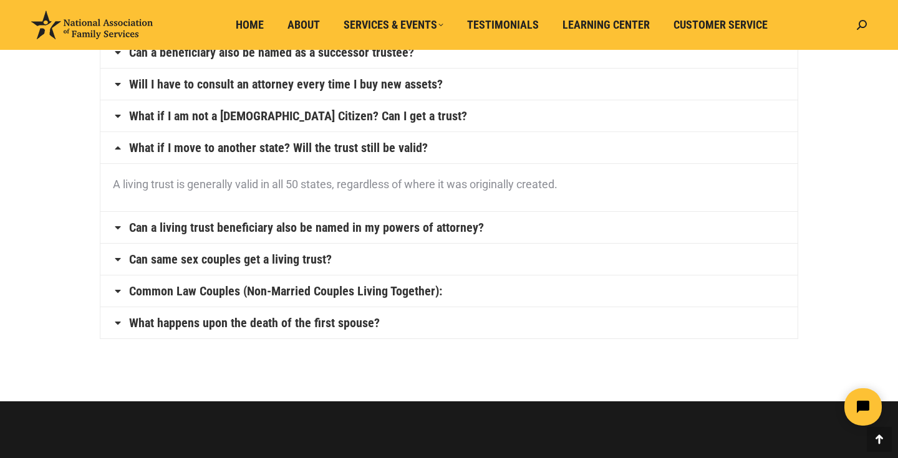
scroll to position [652, 0]
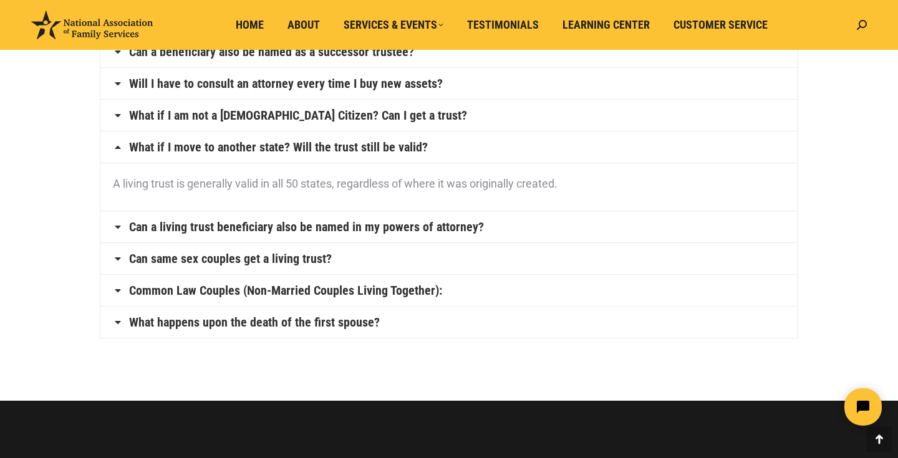
click at [530, 221] on h4 "Can a living trust beneficiary also be named in my powers of attorney?" at bounding box center [448, 226] width 697 height 31
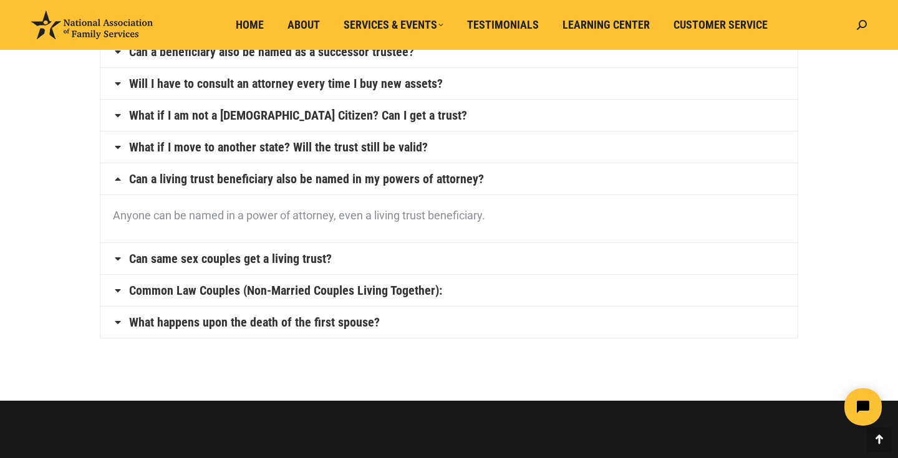
click at [531, 256] on h4 "Can same sex couples get a living trust?" at bounding box center [448, 258] width 697 height 31
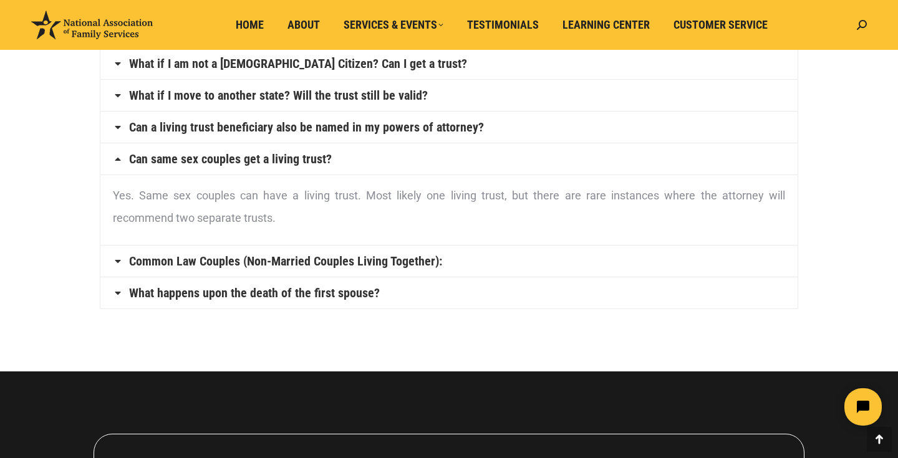
scroll to position [705, 0]
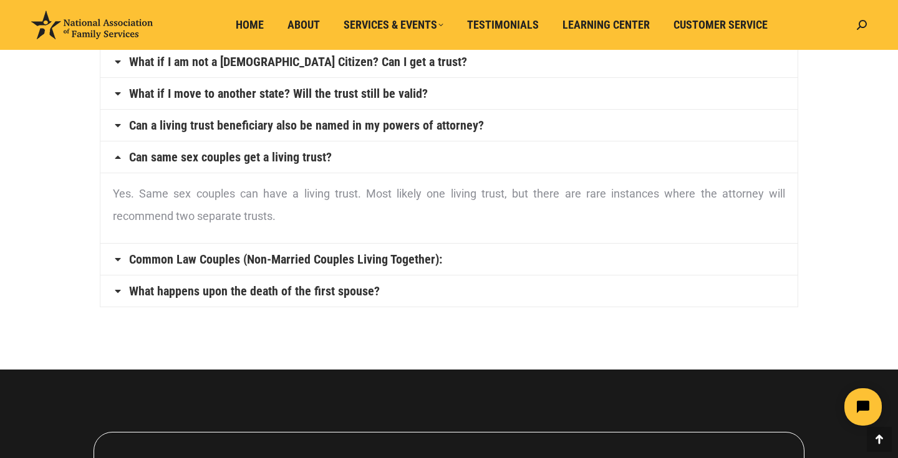
click at [531, 256] on h4 "Common Law Couples (Non-Married Couples Living Together):" at bounding box center [448, 259] width 697 height 31
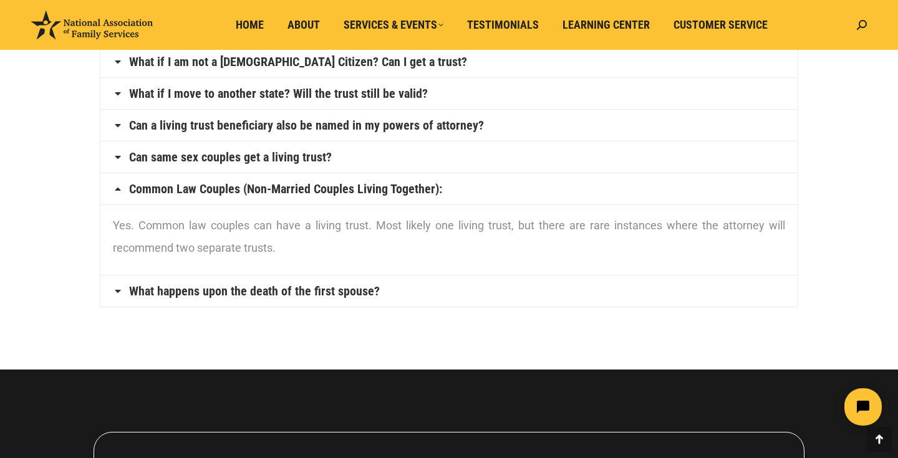
click at [535, 284] on h4 "What happens upon the death of the first spouse?" at bounding box center [448, 291] width 697 height 31
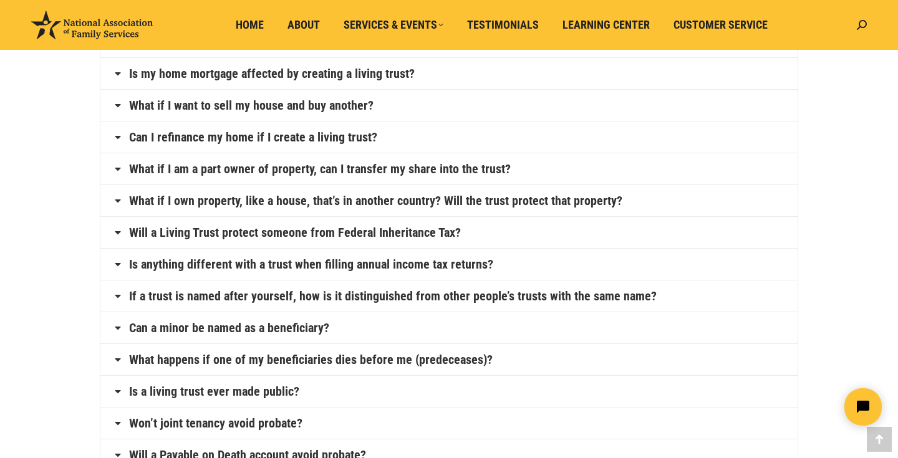
scroll to position [0, 0]
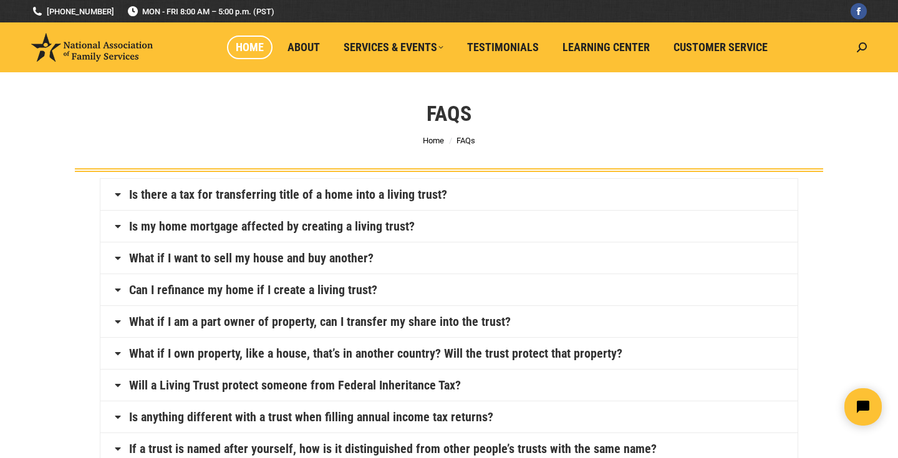
click at [258, 47] on span "Home" at bounding box center [250, 48] width 28 height 14
click at [44, 142] on div "FAQs You are here: Home FAQs" at bounding box center [449, 122] width 811 height 100
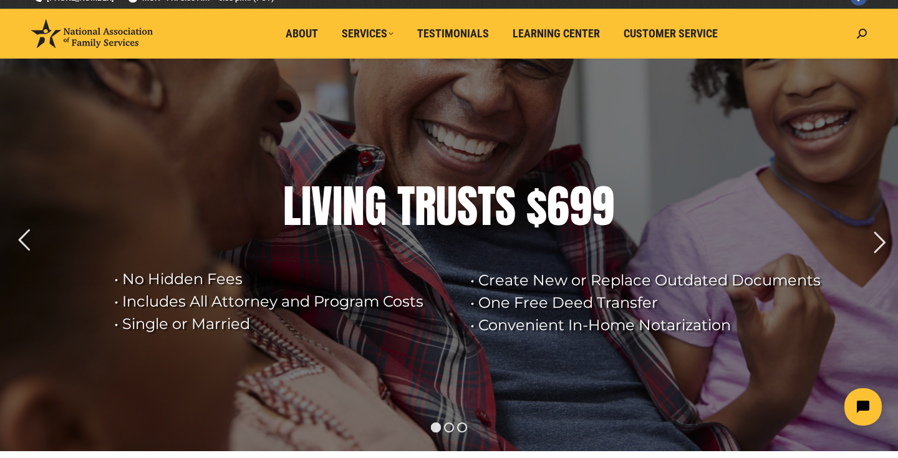
scroll to position [23, 0]
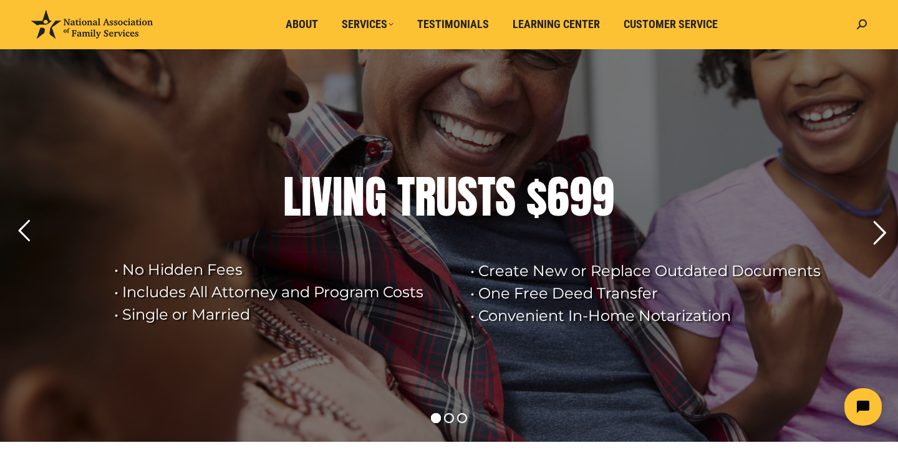
click at [880, 238] on rs-arrow at bounding box center [879, 233] width 31 height 31
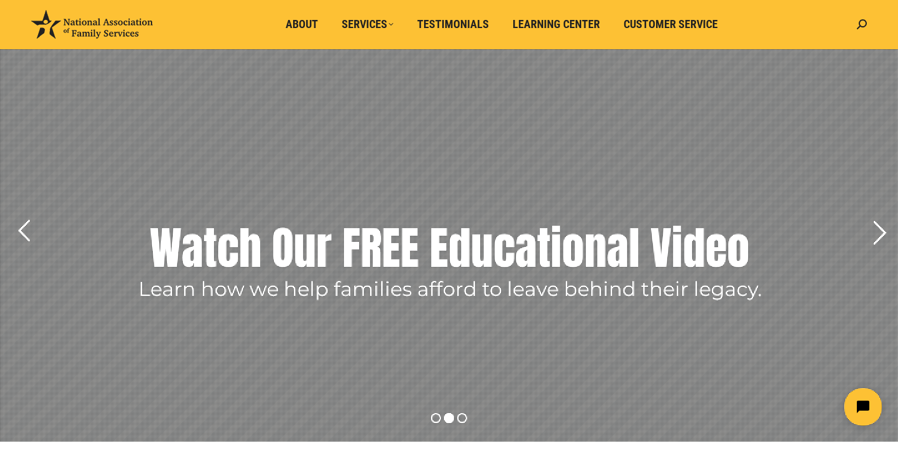
click at [880, 238] on rs-arrow at bounding box center [879, 233] width 31 height 31
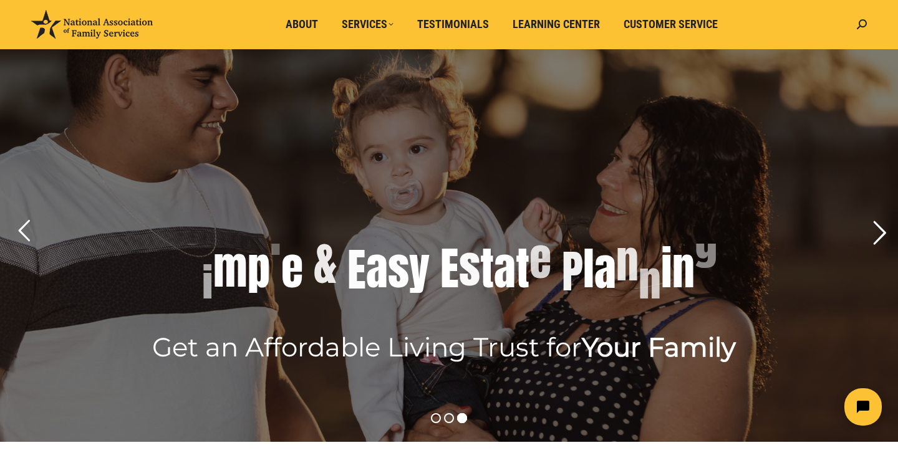
click at [880, 238] on rs-arrow at bounding box center [879, 233] width 31 height 31
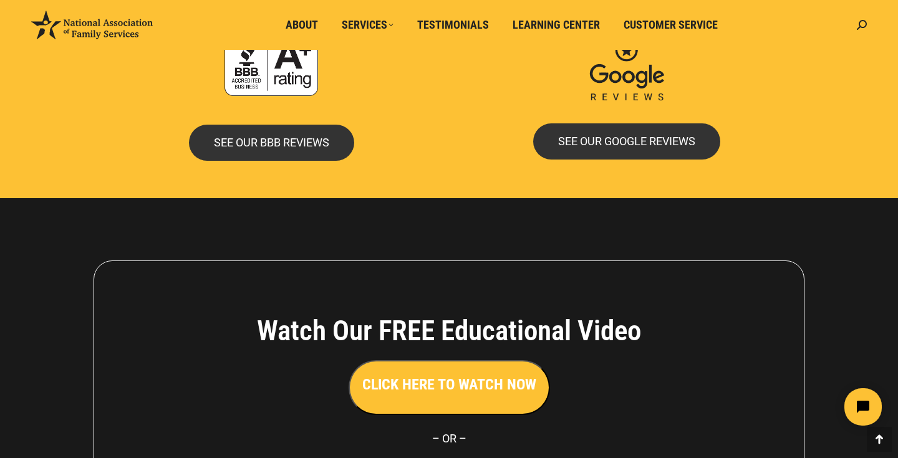
scroll to position [2818, 0]
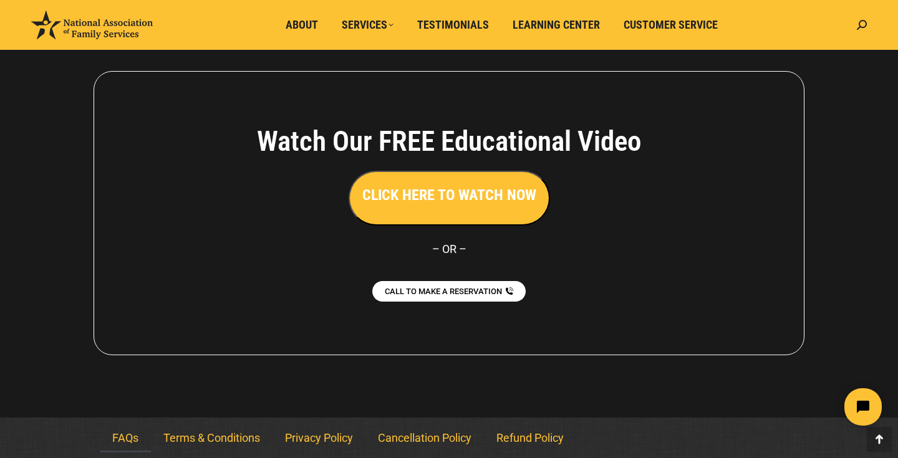
click at [136, 433] on link "FAQs" at bounding box center [125, 438] width 51 height 29
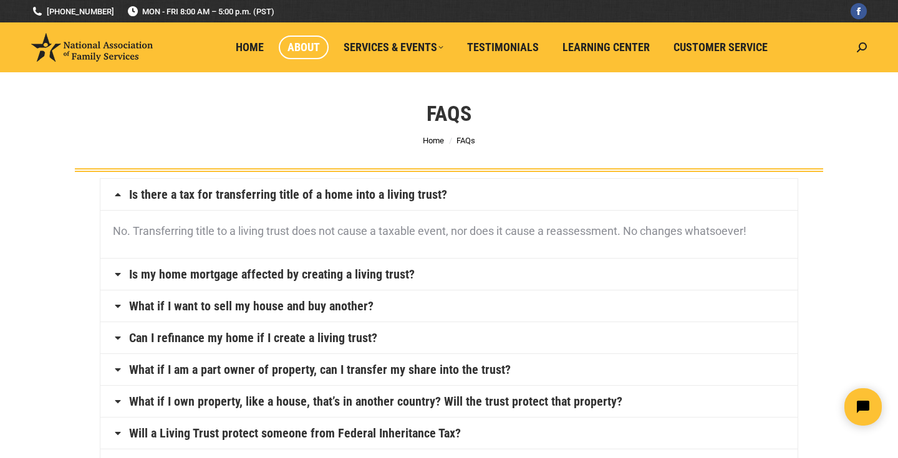
click at [289, 39] on link "About" at bounding box center [304, 48] width 50 height 24
